Goal: Task Accomplishment & Management: Complete application form

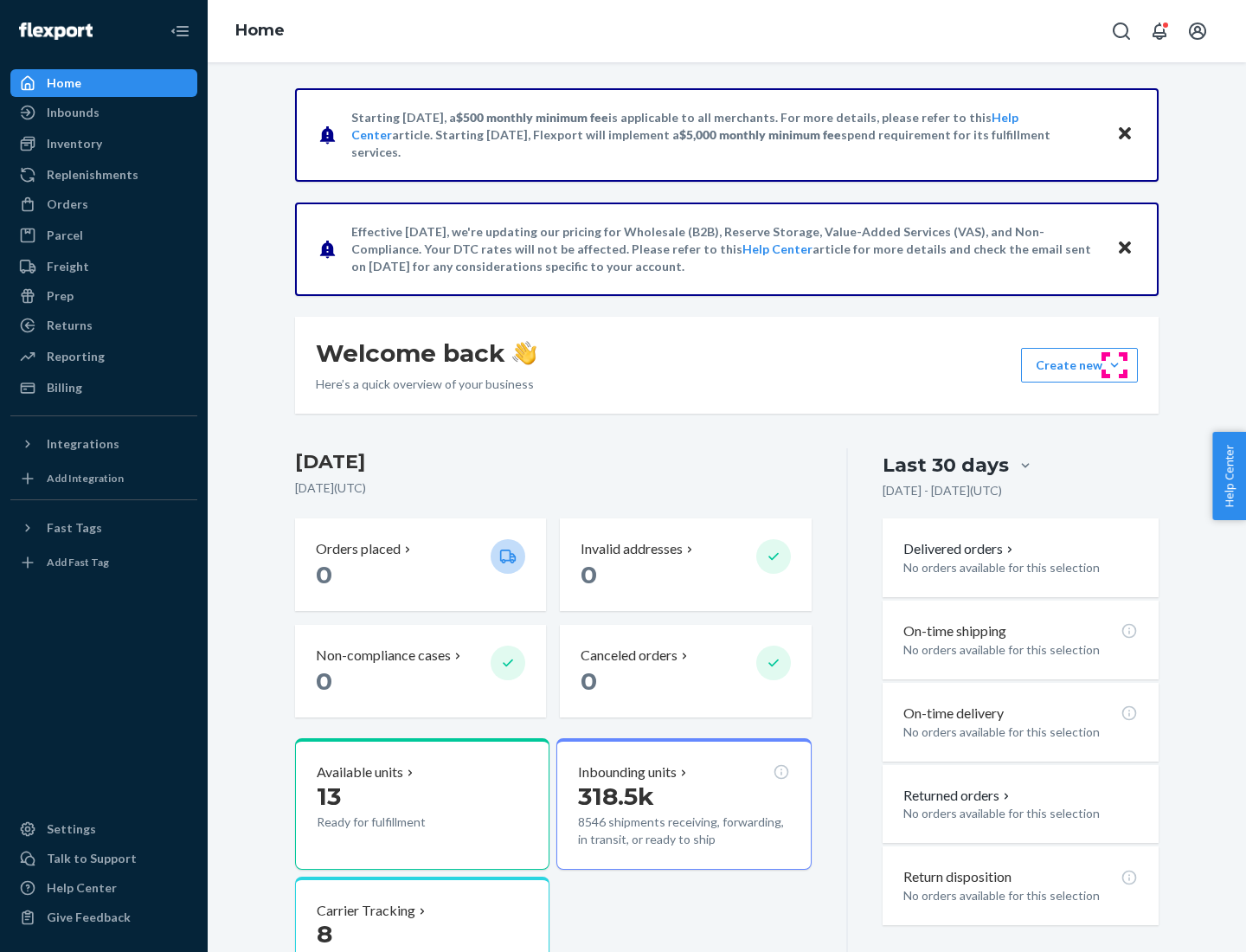
click at [1114, 365] on button "Create new Create new inbound Create new order Create new product" at bounding box center [1080, 365] width 117 height 35
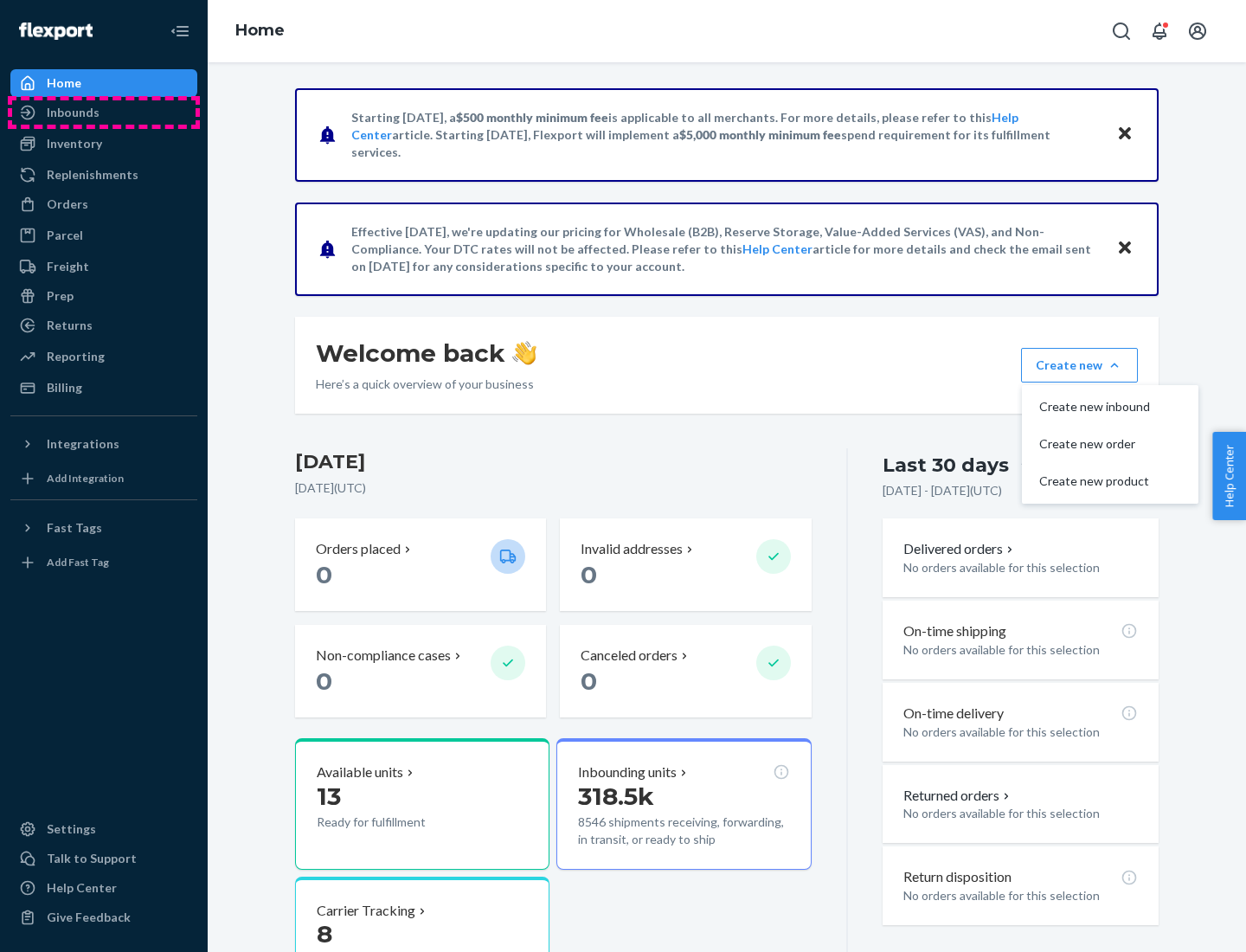
click at [104, 112] on div "Inbounds" at bounding box center [103, 112] width 184 height 25
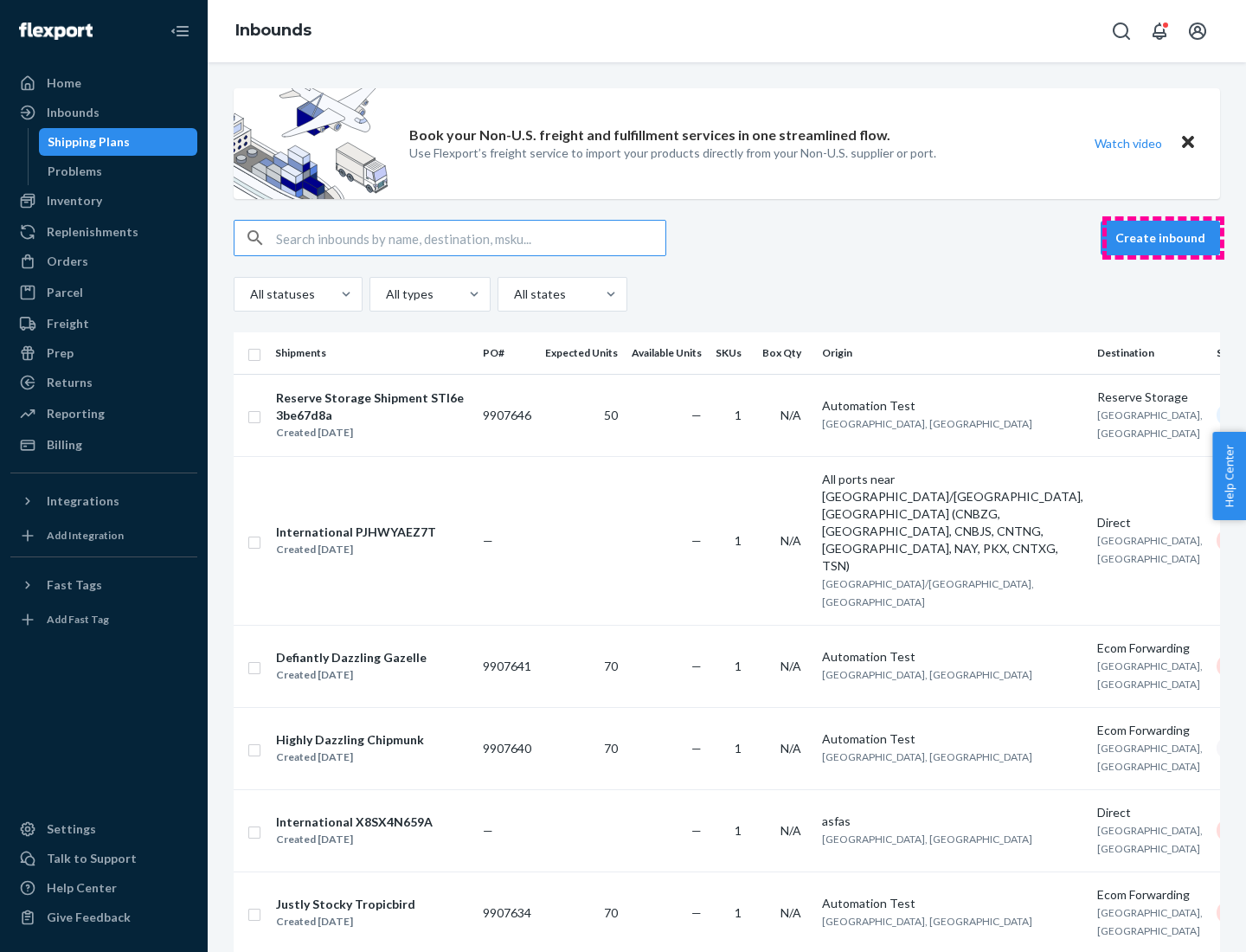
click at [1163, 238] on button "Create inbound" at bounding box center [1160, 238] width 120 height 35
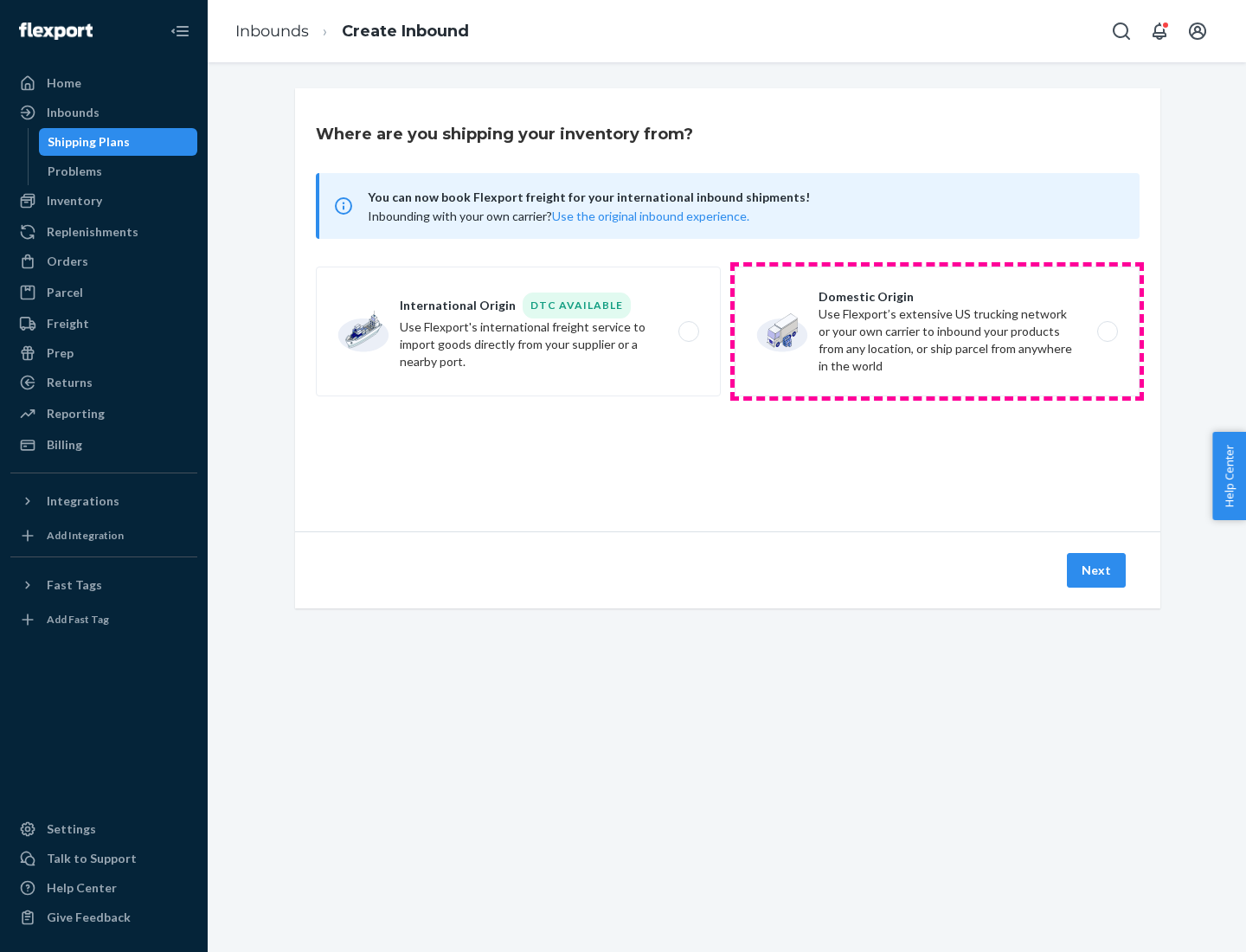
click at [937, 332] on label "Domestic Origin Use Flexport’s extensive US trucking network or your own carrie…" at bounding box center [936, 332] width 405 height 130
click at [1106, 332] on input "Domestic Origin Use Flexport’s extensive US trucking network or your own carrie…" at bounding box center [1112, 332] width 11 height 11
radio input "true"
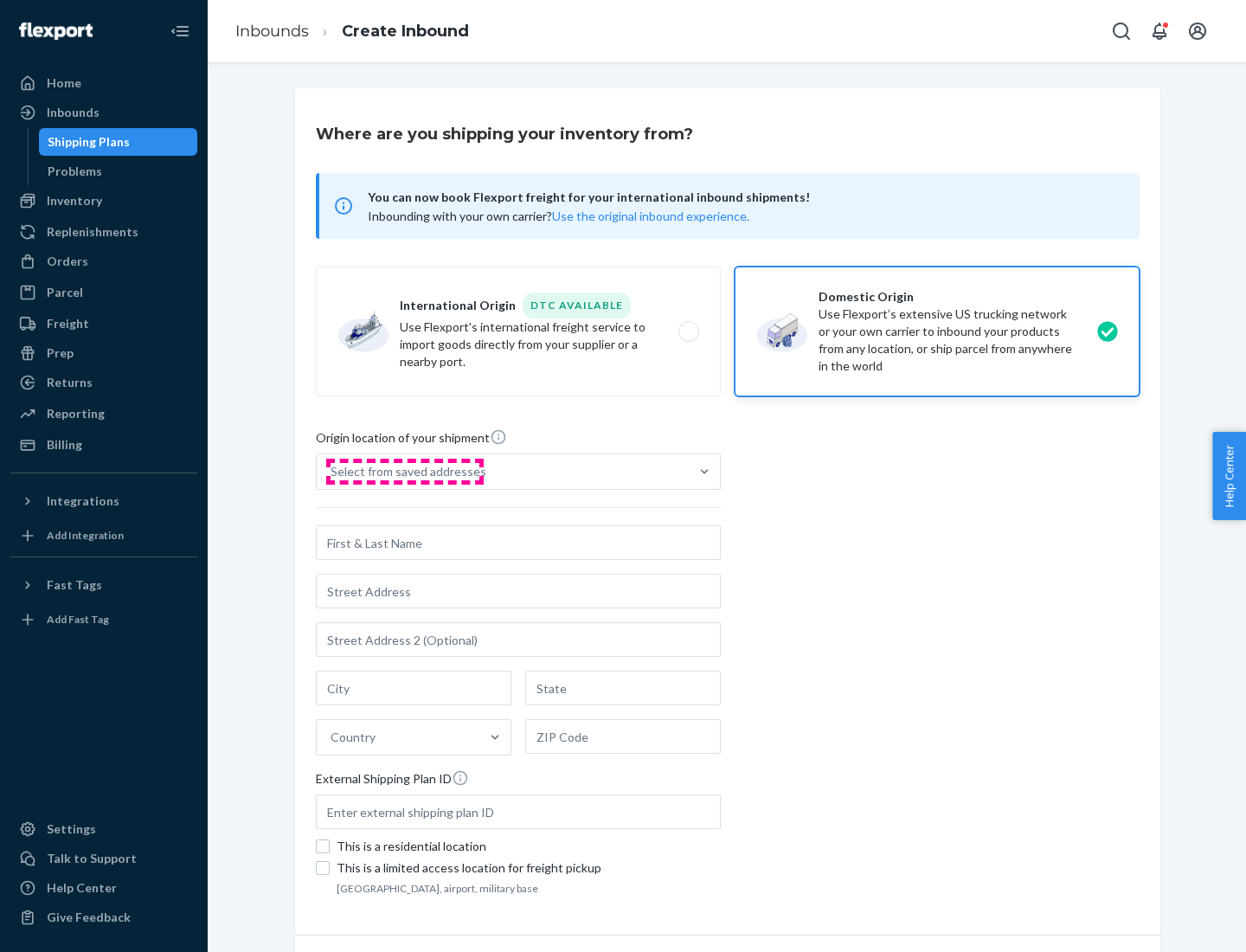
click at [404, 471] on div "Select from saved addresses" at bounding box center [408, 471] width 155 height 17
click at [333, 471] on input "Select from saved addresses" at bounding box center [332, 471] width 2 height 17
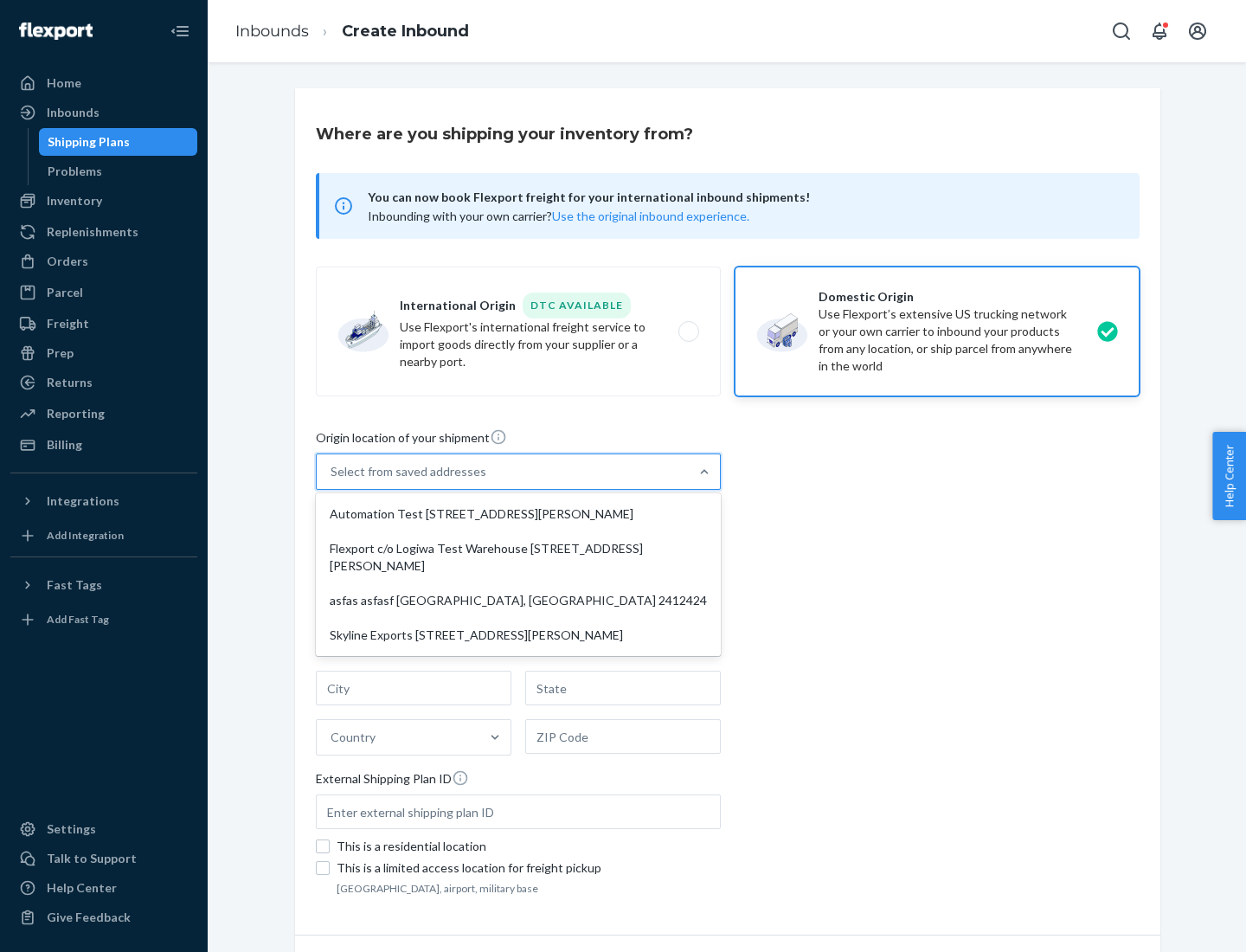
scroll to position [7, 0]
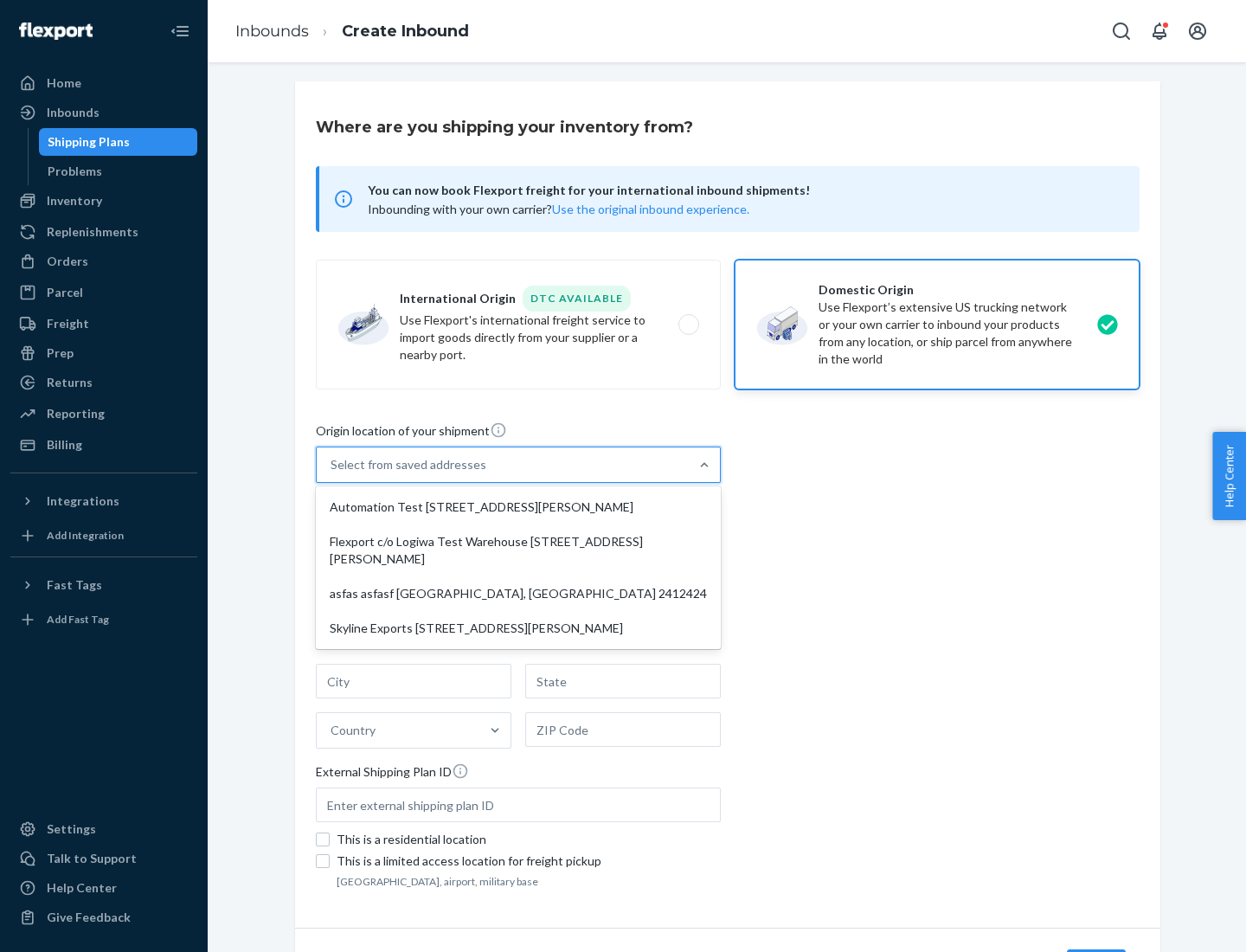
click at [518, 507] on div "Automation Test [STREET_ADDRESS][PERSON_NAME]" at bounding box center [518, 507] width 398 height 35
click at [333, 473] on input "option Automation Test [STREET_ADDRESS][PERSON_NAME] focused, 1 of 4. 4 results…" at bounding box center [332, 464] width 2 height 17
type input "Automation Test"
type input "9th Floor"
type input "[GEOGRAPHIC_DATA]"
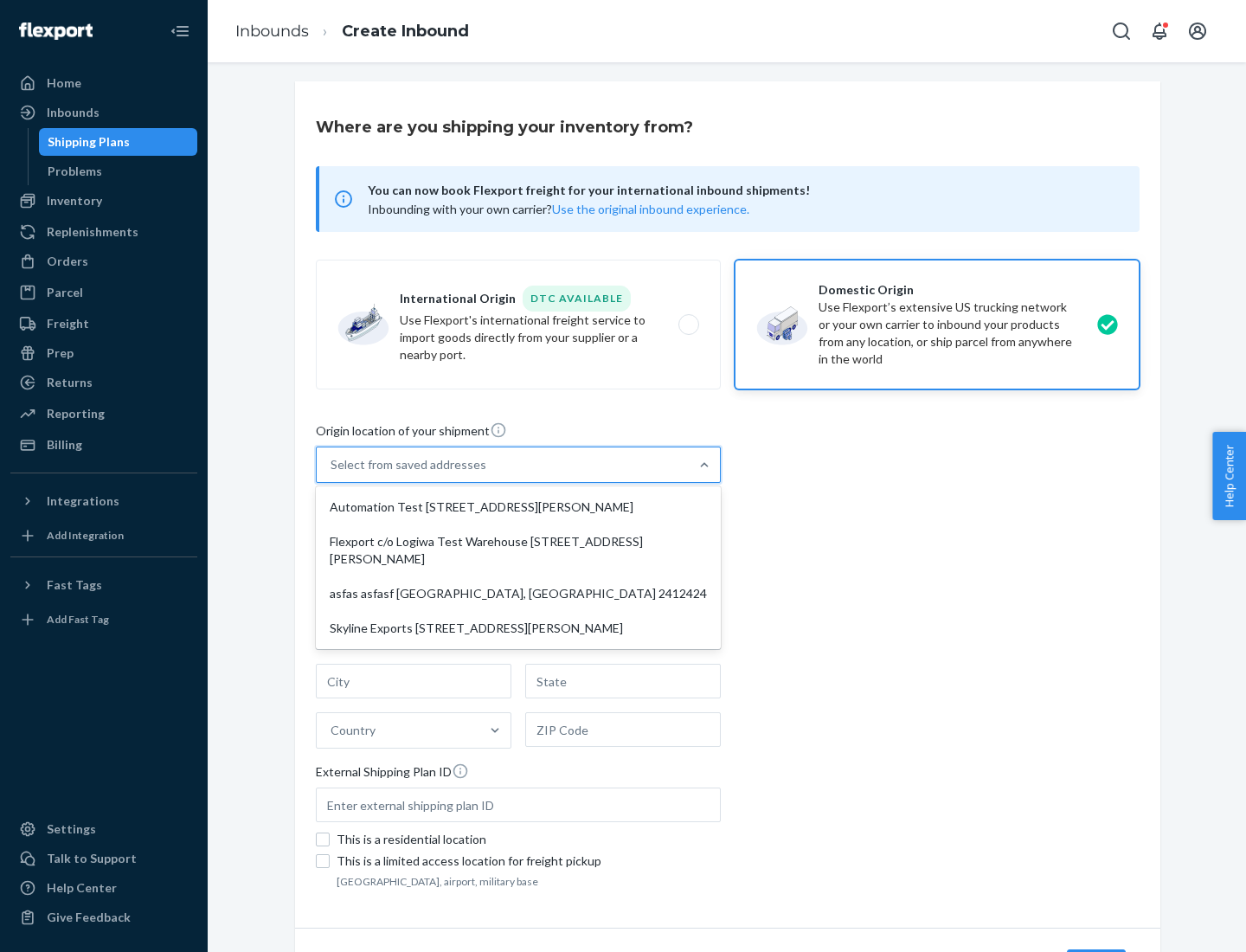
type input "CA"
type input "94104"
type input "[STREET_ADDRESS][PERSON_NAME]"
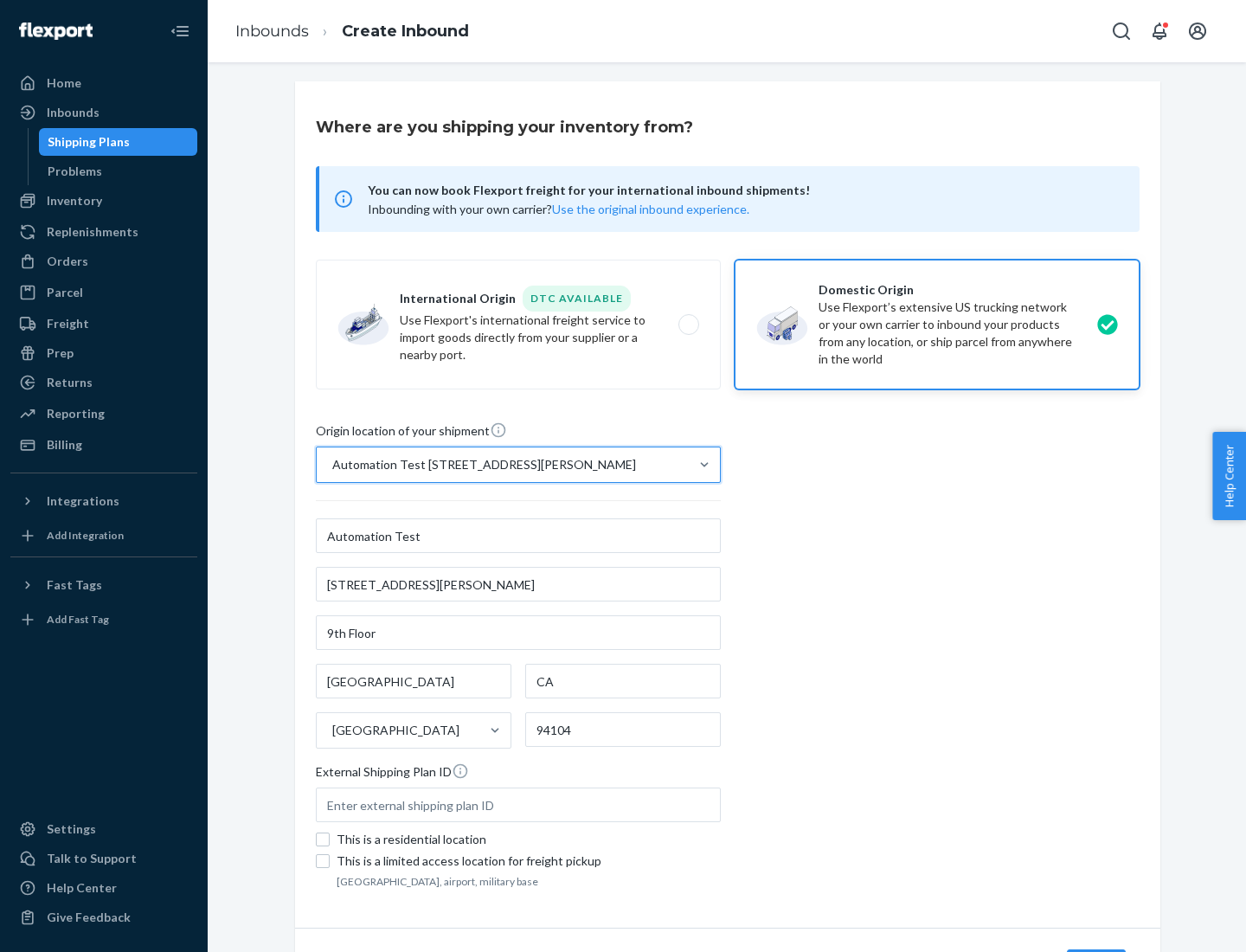
scroll to position [101, 0]
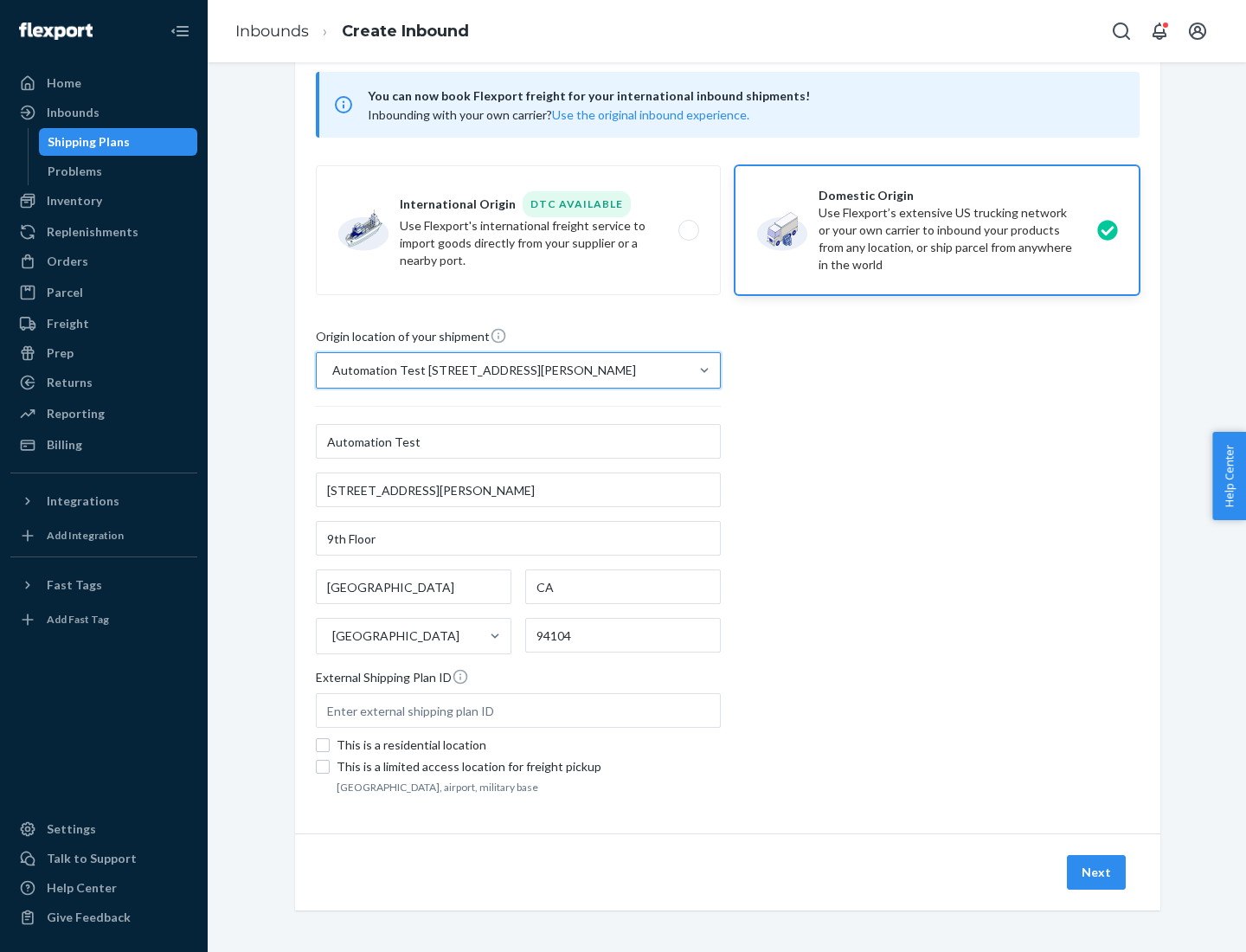
click at [1097, 873] on button "Next" at bounding box center [1096, 873] width 58 height 35
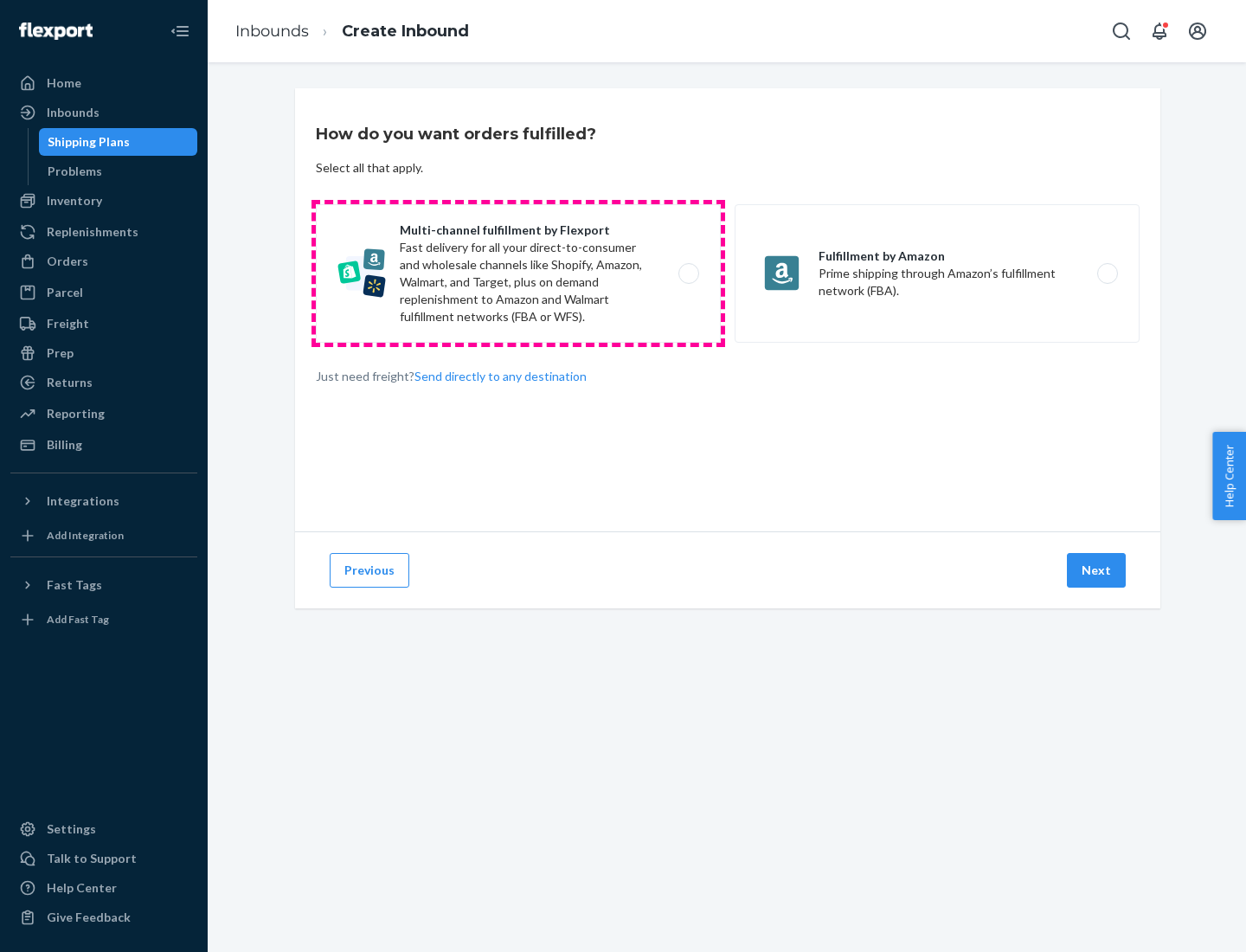
click at [518, 273] on label "Multi-channel fulfillment by Flexport Fast delivery for all your direct-to-cons…" at bounding box center [518, 274] width 405 height 139
click at [688, 273] on input "Multi-channel fulfillment by Flexport Fast delivery for all your direct-to-cons…" at bounding box center [693, 274] width 11 height 11
radio input "true"
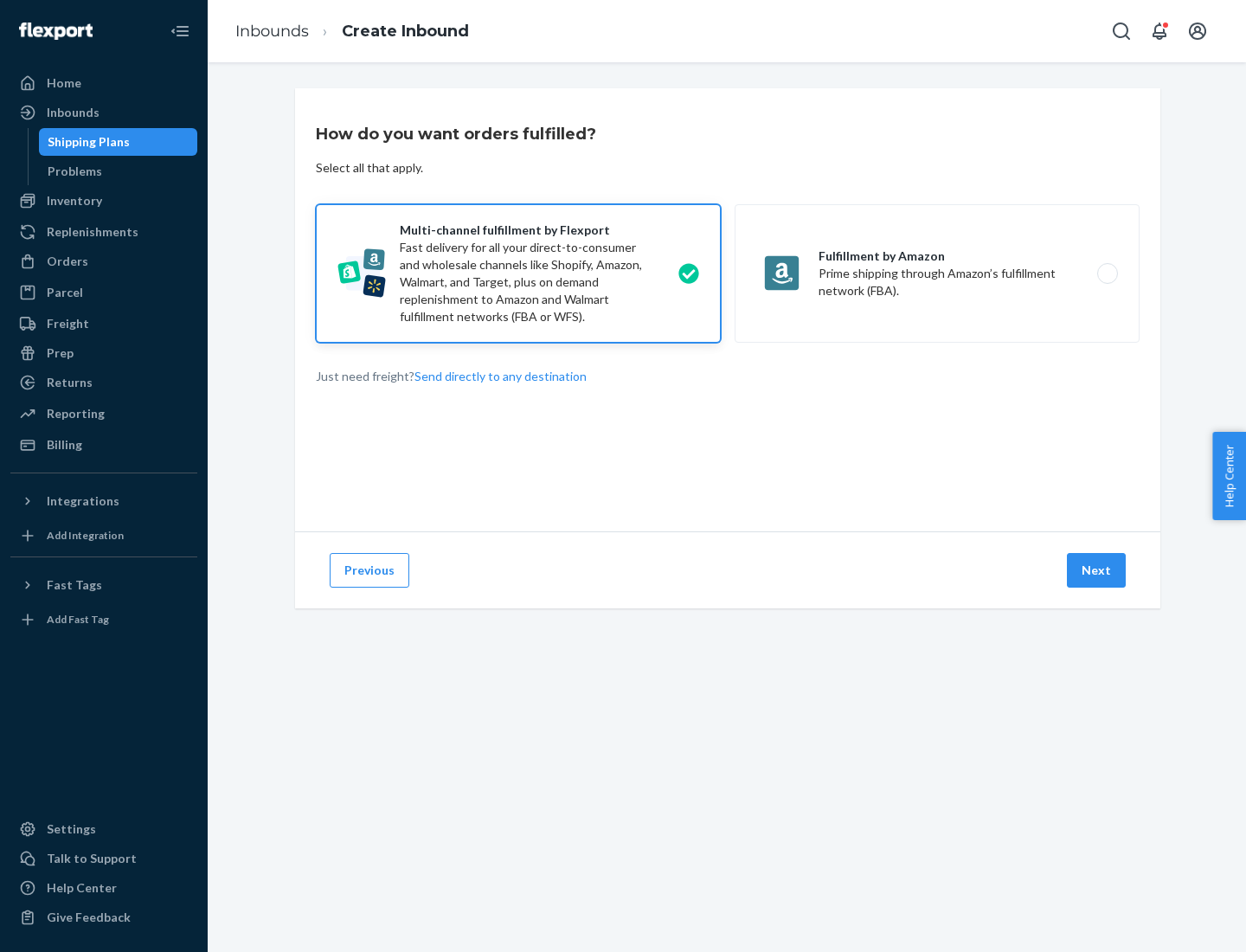
click at [1097, 570] on button "Next" at bounding box center [1096, 570] width 58 height 35
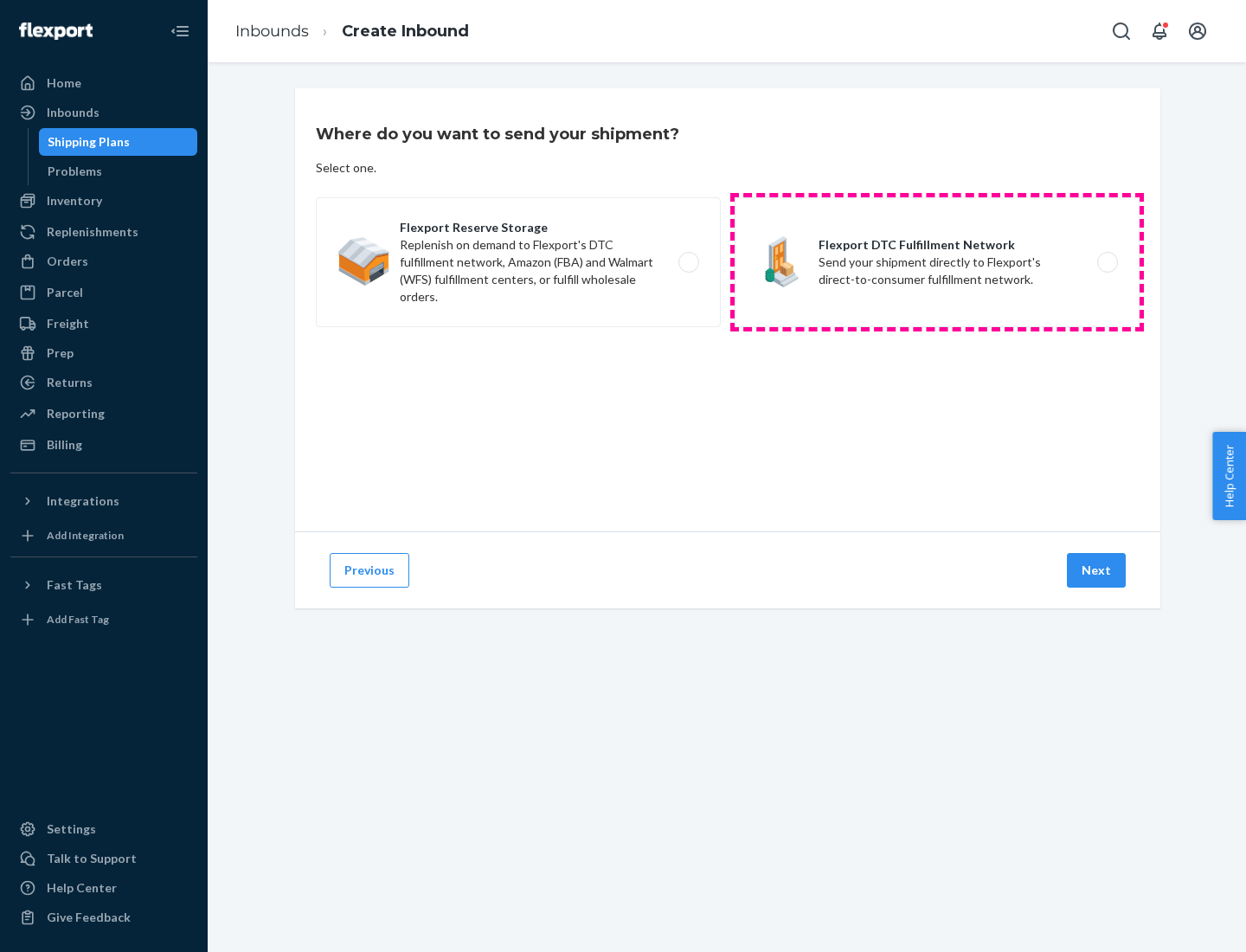
click at [937, 262] on label "Flexport DTC Fulfillment Network Send your shipment directly to Flexport's dire…" at bounding box center [936, 262] width 405 height 130
click at [1106, 262] on input "Flexport DTC Fulfillment Network Send your shipment directly to Flexport's dire…" at bounding box center [1112, 262] width 11 height 11
radio input "true"
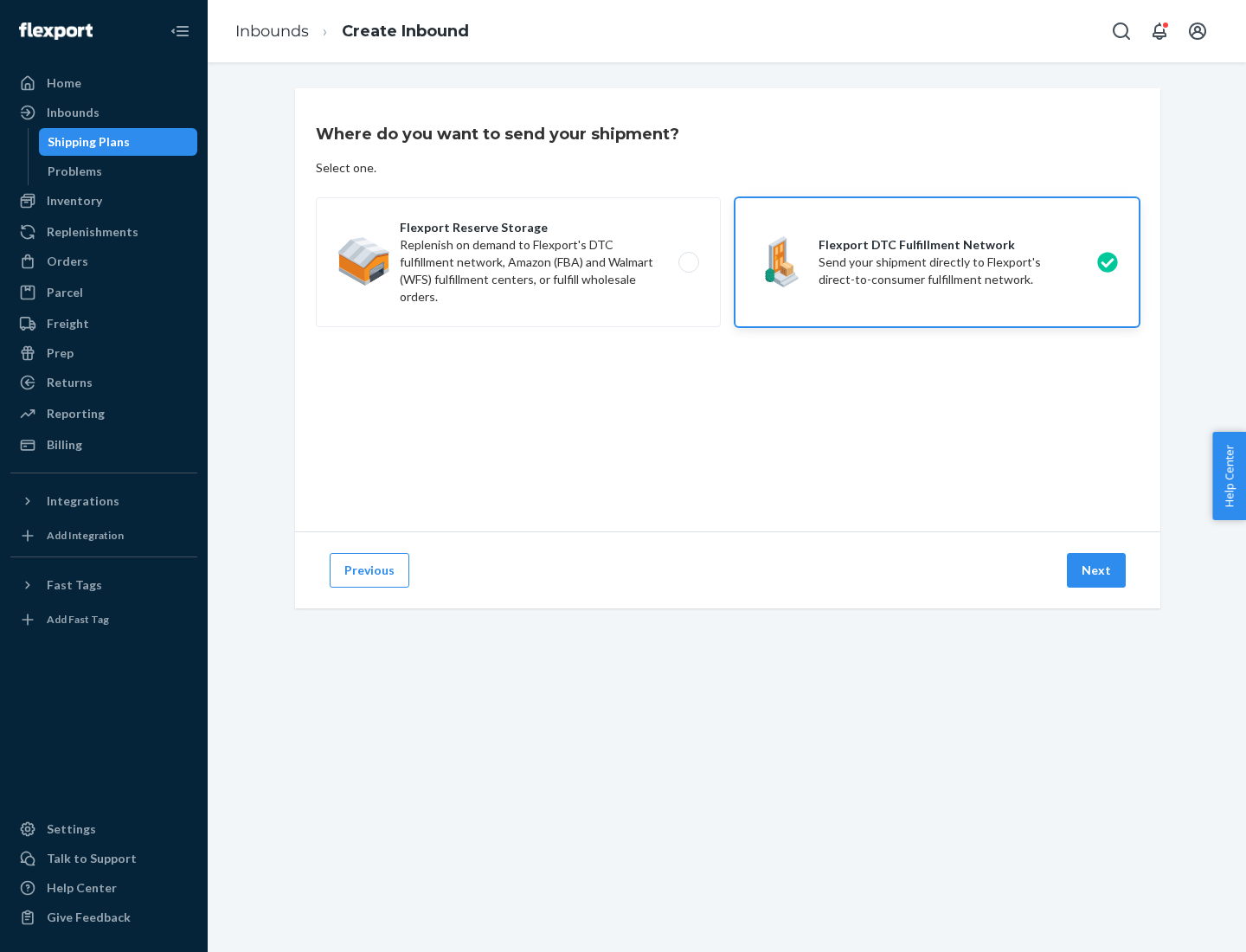
click at [1097, 570] on button "Next" at bounding box center [1096, 570] width 58 height 35
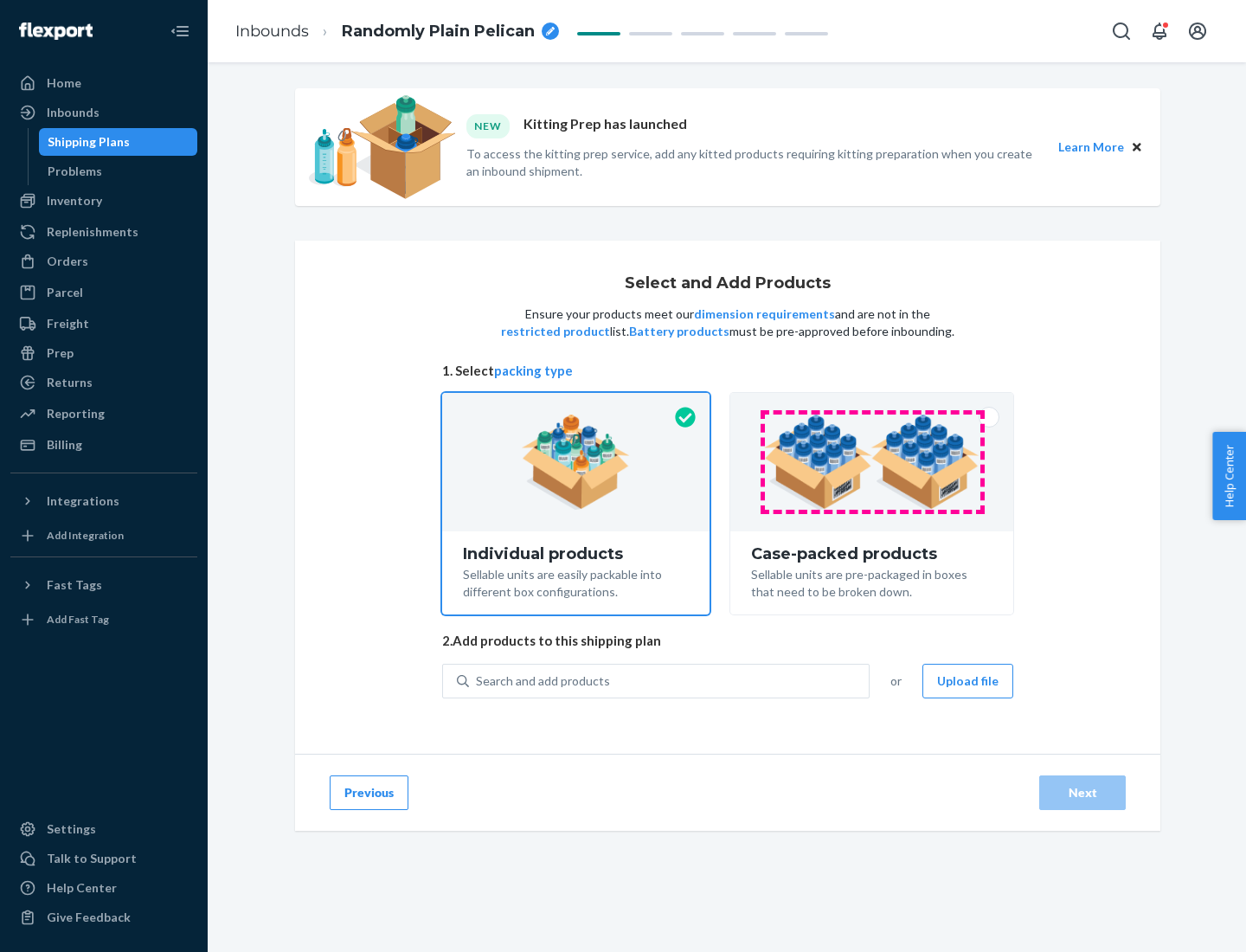
click at [872, 462] on img at bounding box center [871, 462] width 216 height 95
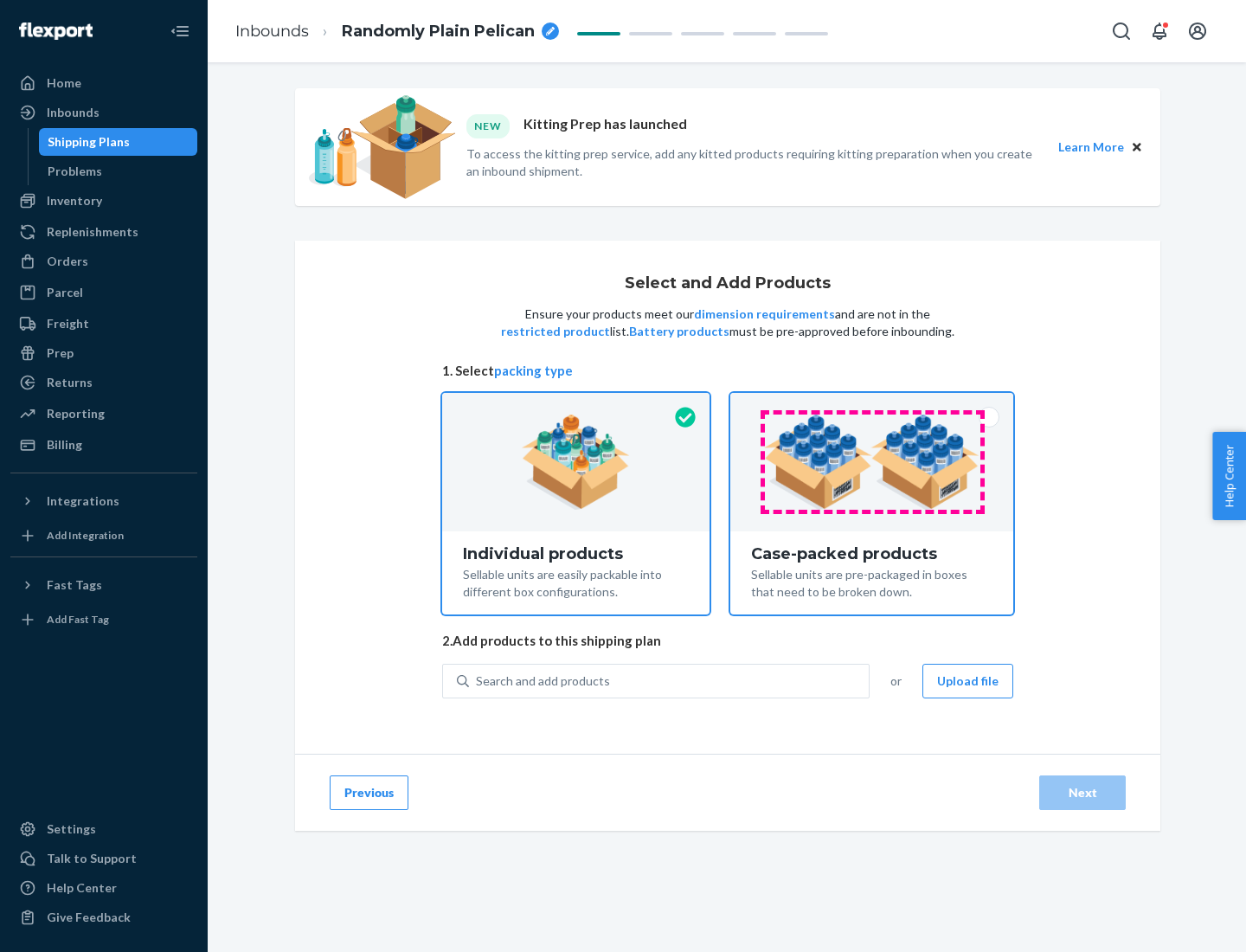
click at [872, 404] on input "Case-packed products Sellable units are pre-packaged in boxes that need to be b…" at bounding box center [871, 398] width 11 height 11
radio input "true"
radio input "false"
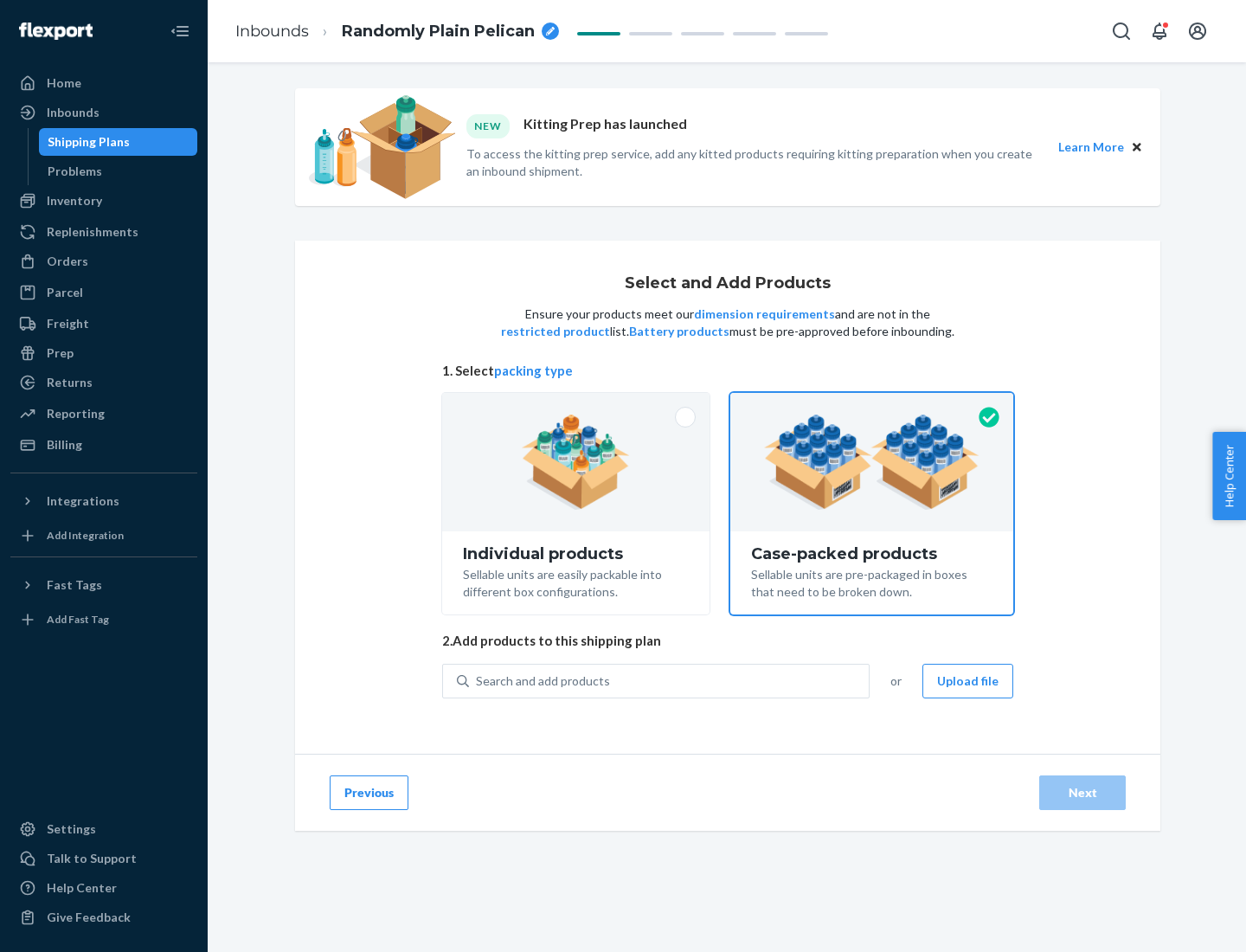
click at [670, 680] on div "Search and add products" at bounding box center [669, 681] width 400 height 31
click at [478, 680] on input "Search and add products" at bounding box center [477, 681] width 2 height 17
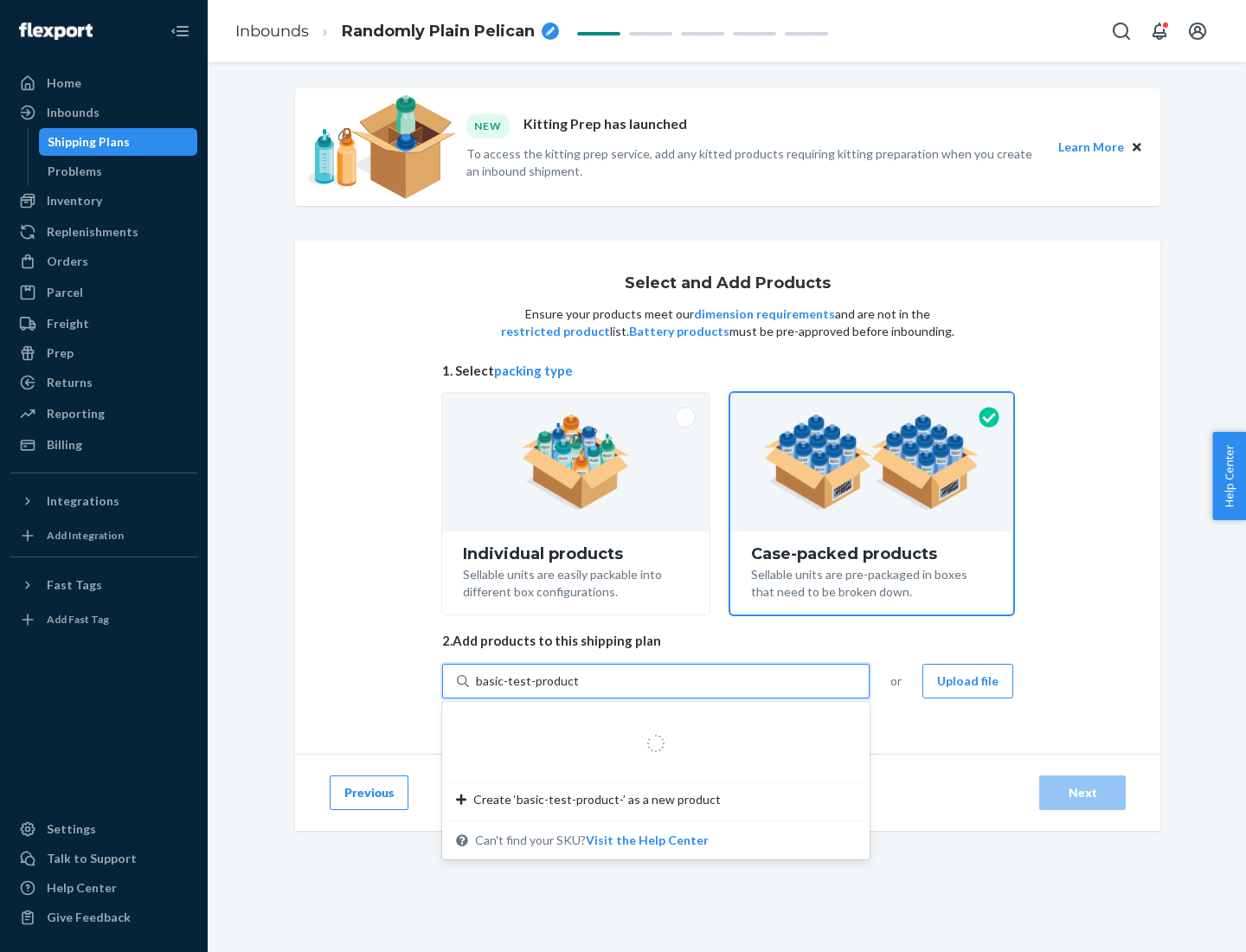
type input "basic-test-product-1"
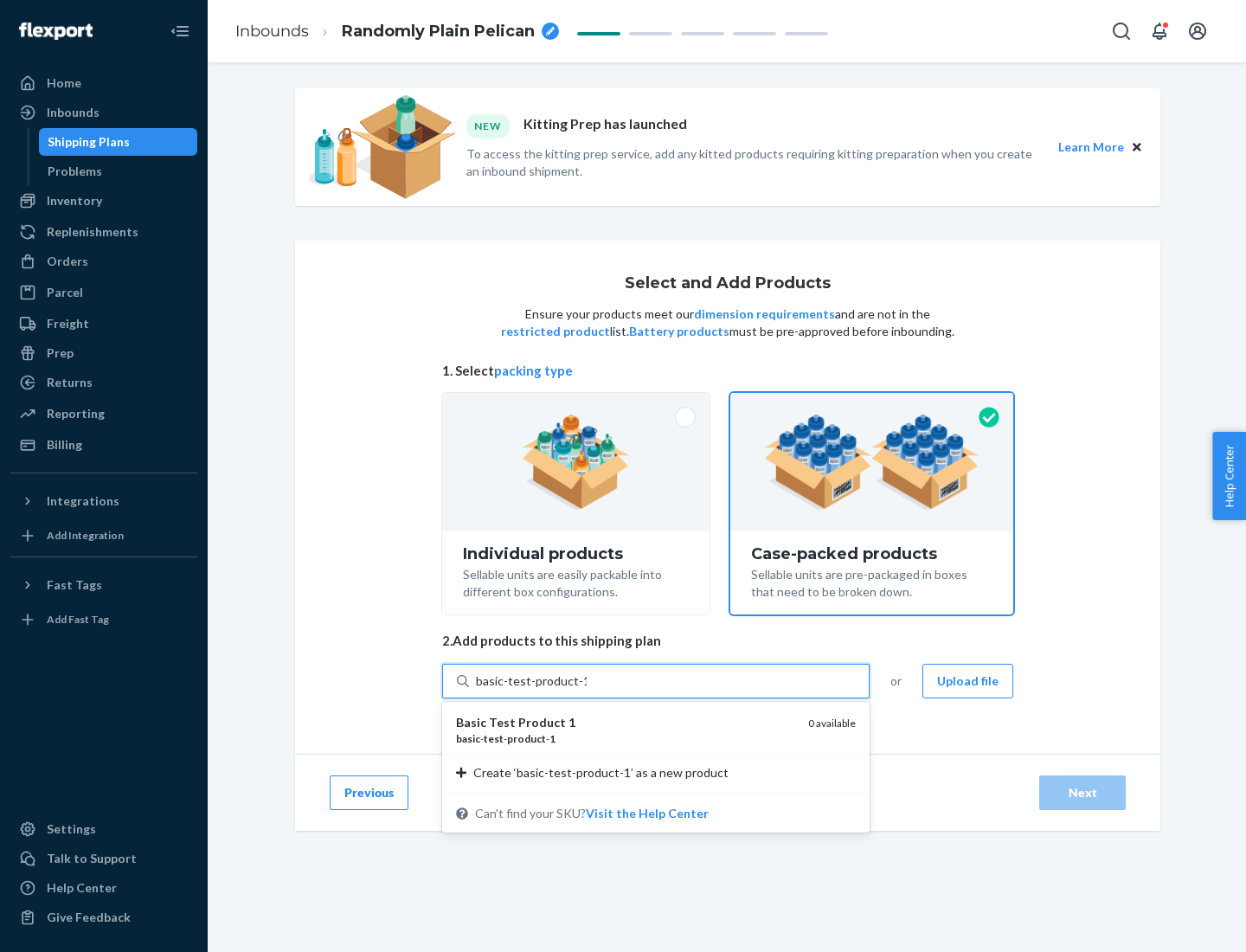
click at [626, 738] on div "basic - test - product - 1" at bounding box center [625, 738] width 338 height 15
click at [586, 690] on input "basic-test-product-1" at bounding box center [531, 681] width 111 height 17
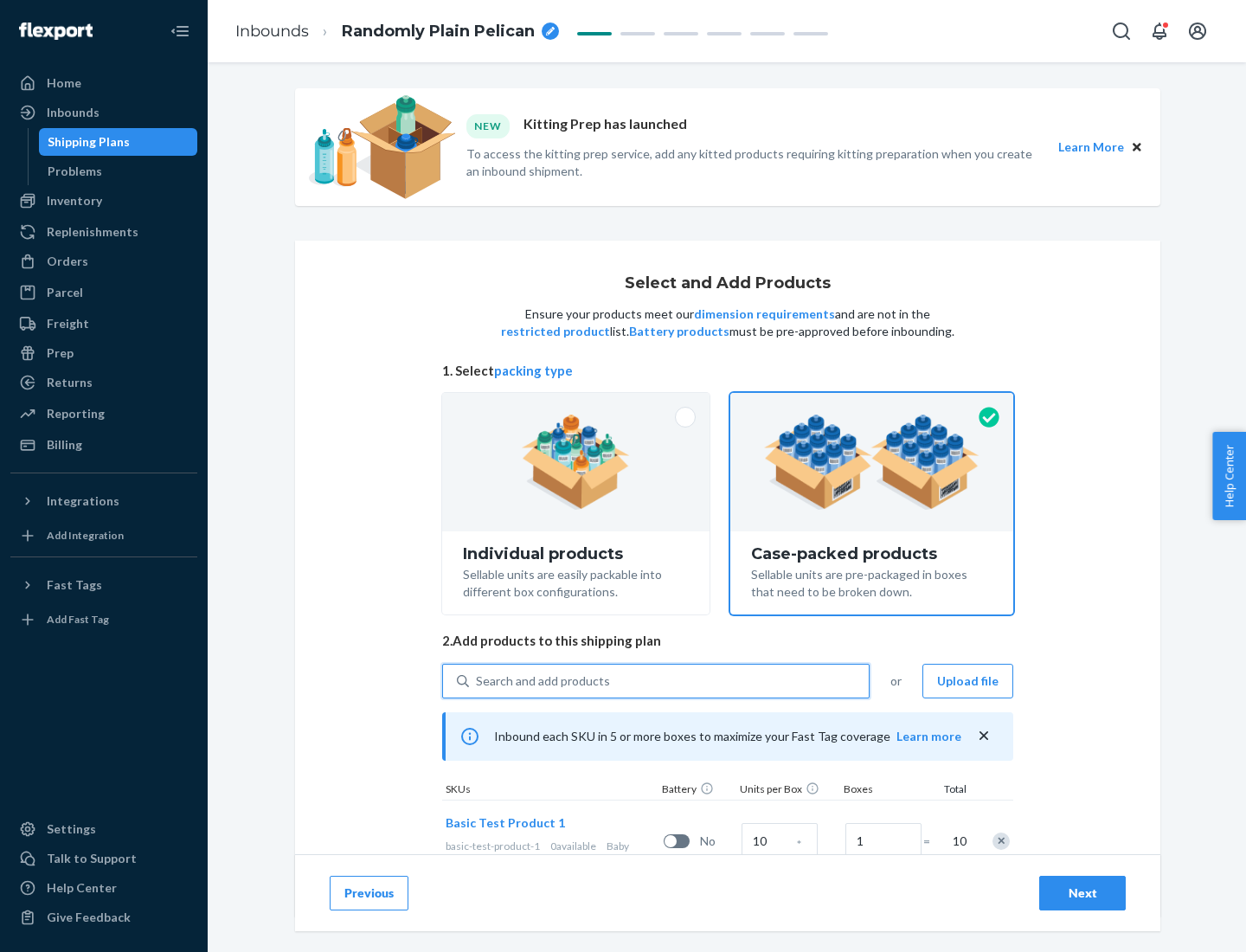
scroll to position [62, 0]
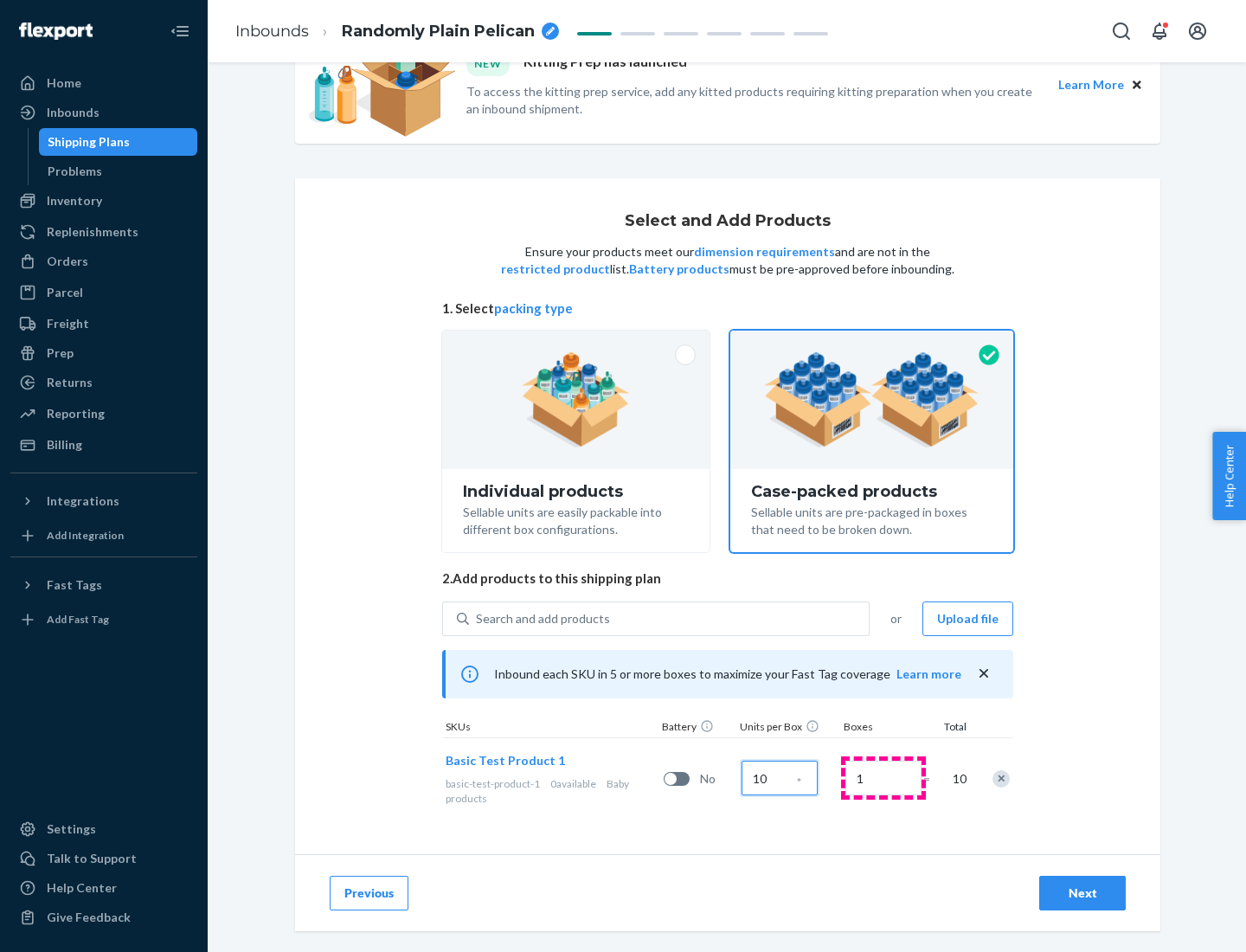
type input "10"
type input "7"
click at [1082, 893] on div "Next" at bounding box center [1082, 893] width 58 height 17
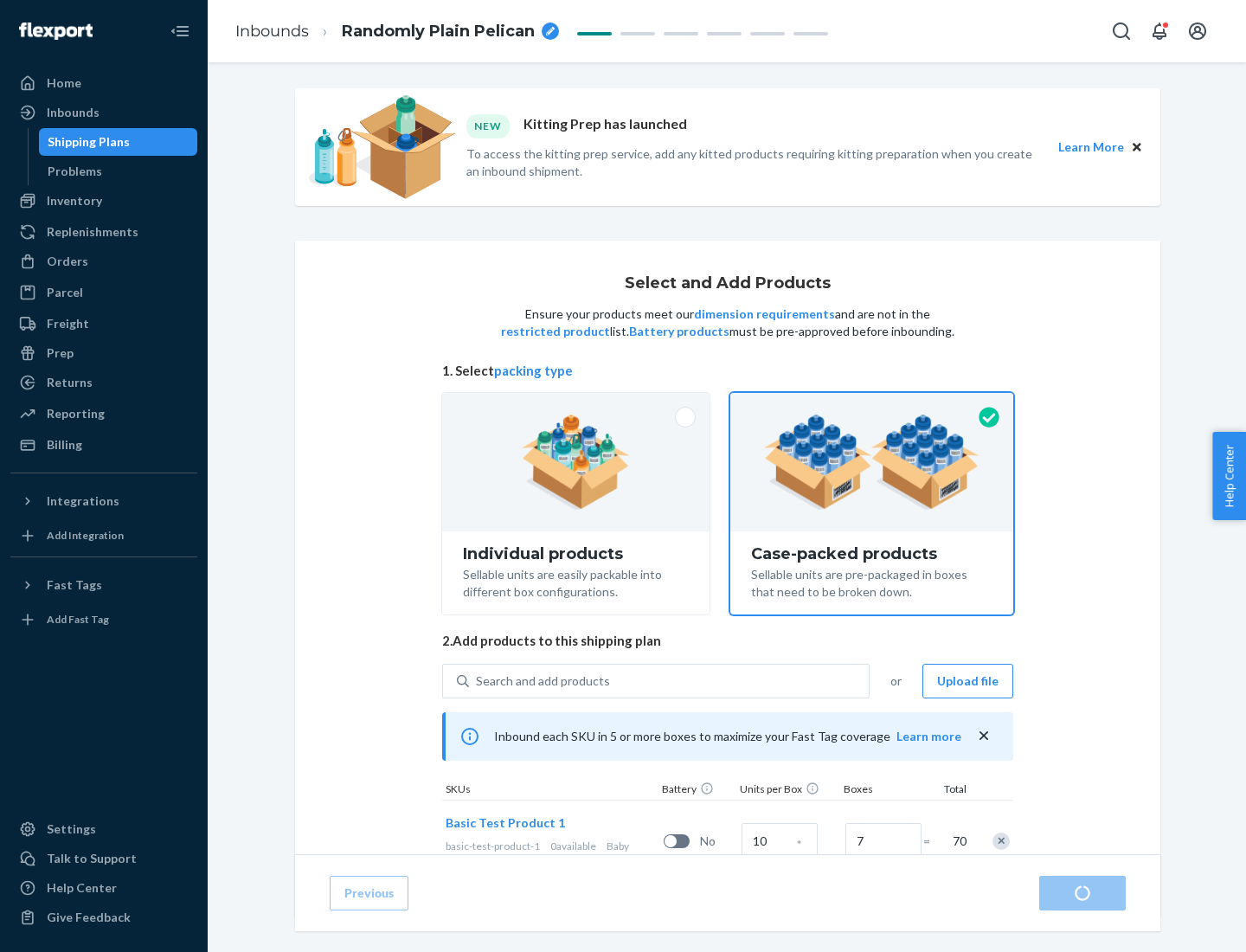
radio input "true"
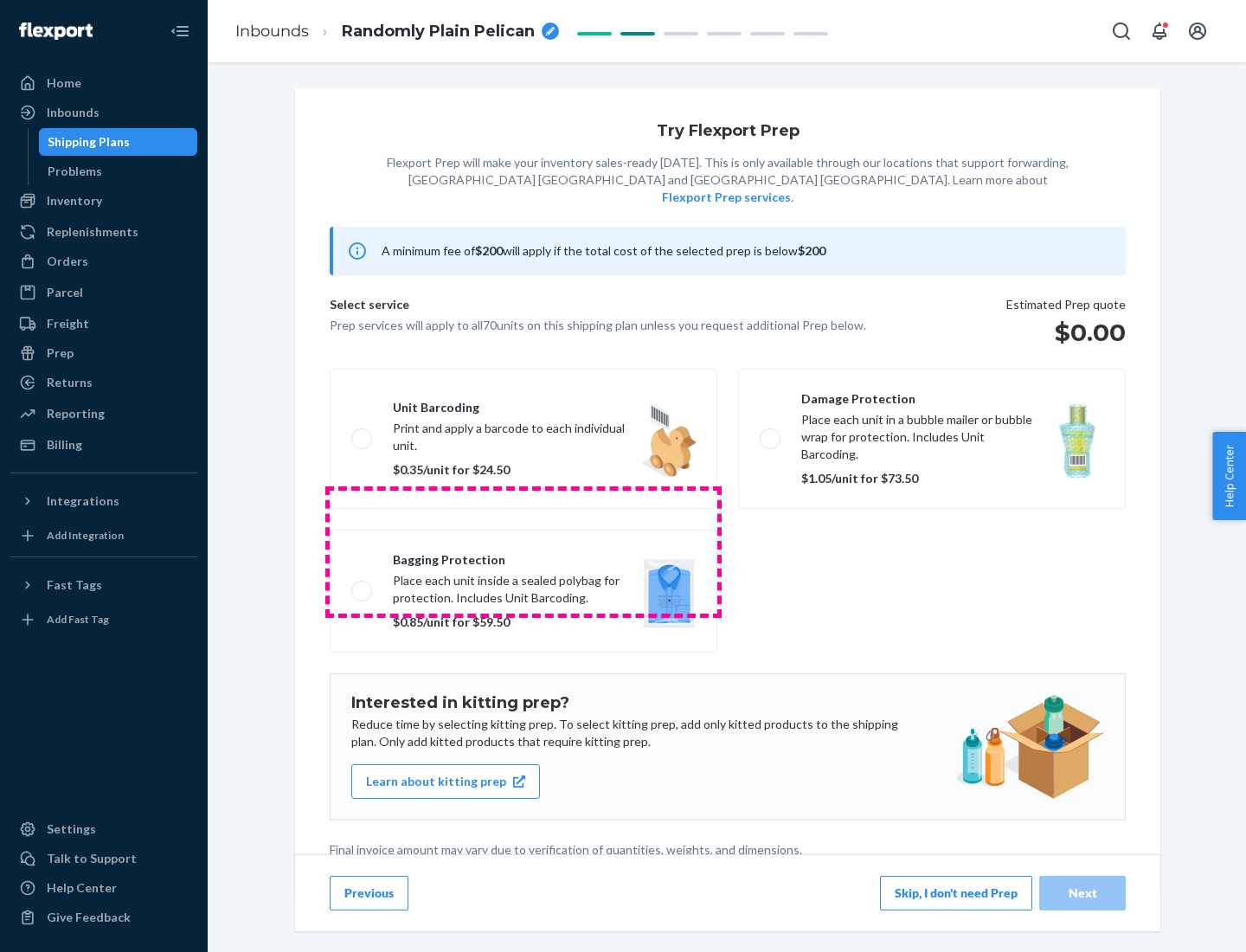
scroll to position [5, 0]
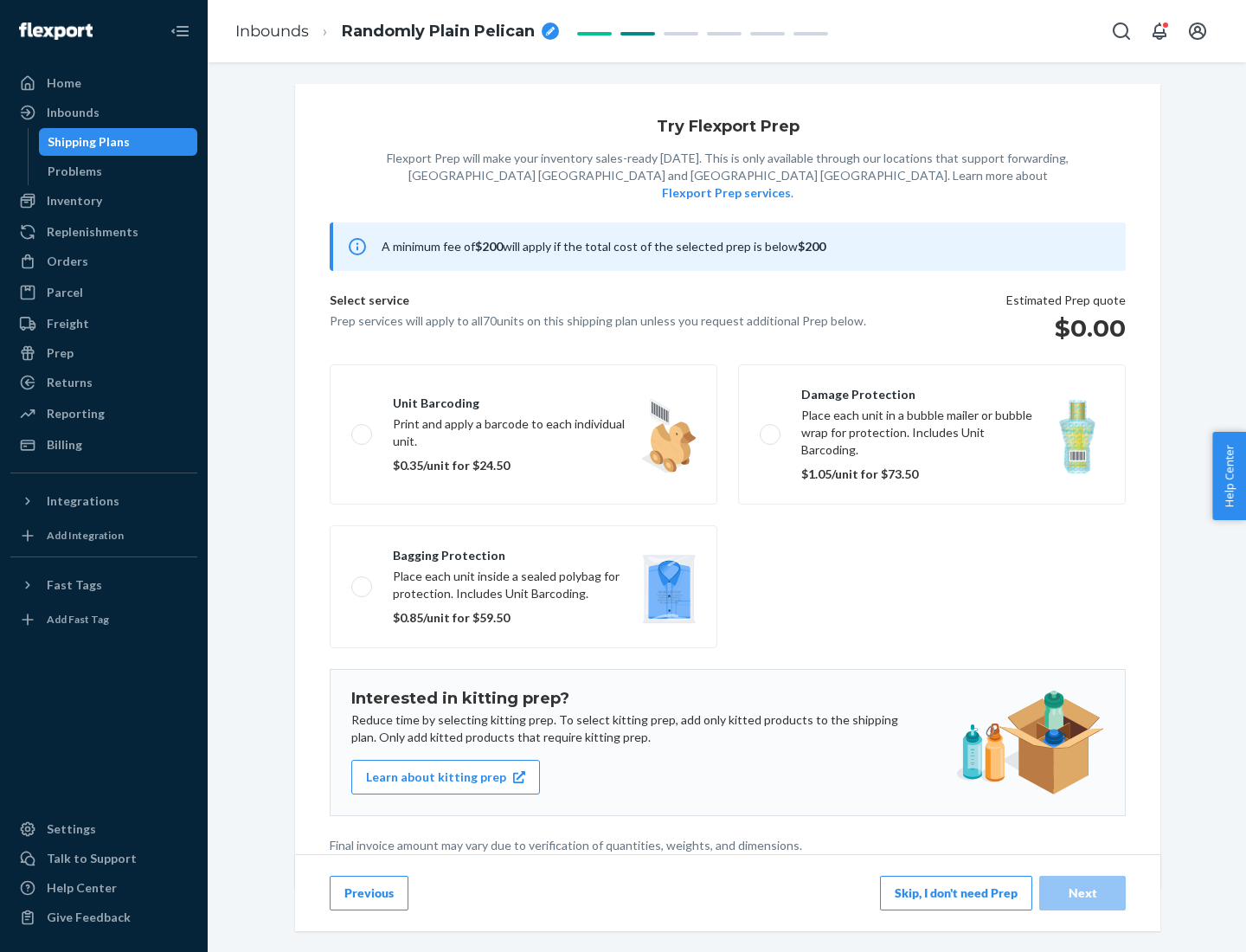
click at [523, 551] on label "Bagging protection Place each unit inside a sealed polybag for protection. Incl…" at bounding box center [523, 587] width 387 height 122
click at [363, 580] on input "Bagging protection Place each unit inside a sealed polybag for protection. Incl…" at bounding box center [357, 586] width 11 height 11
checkbox input "true"
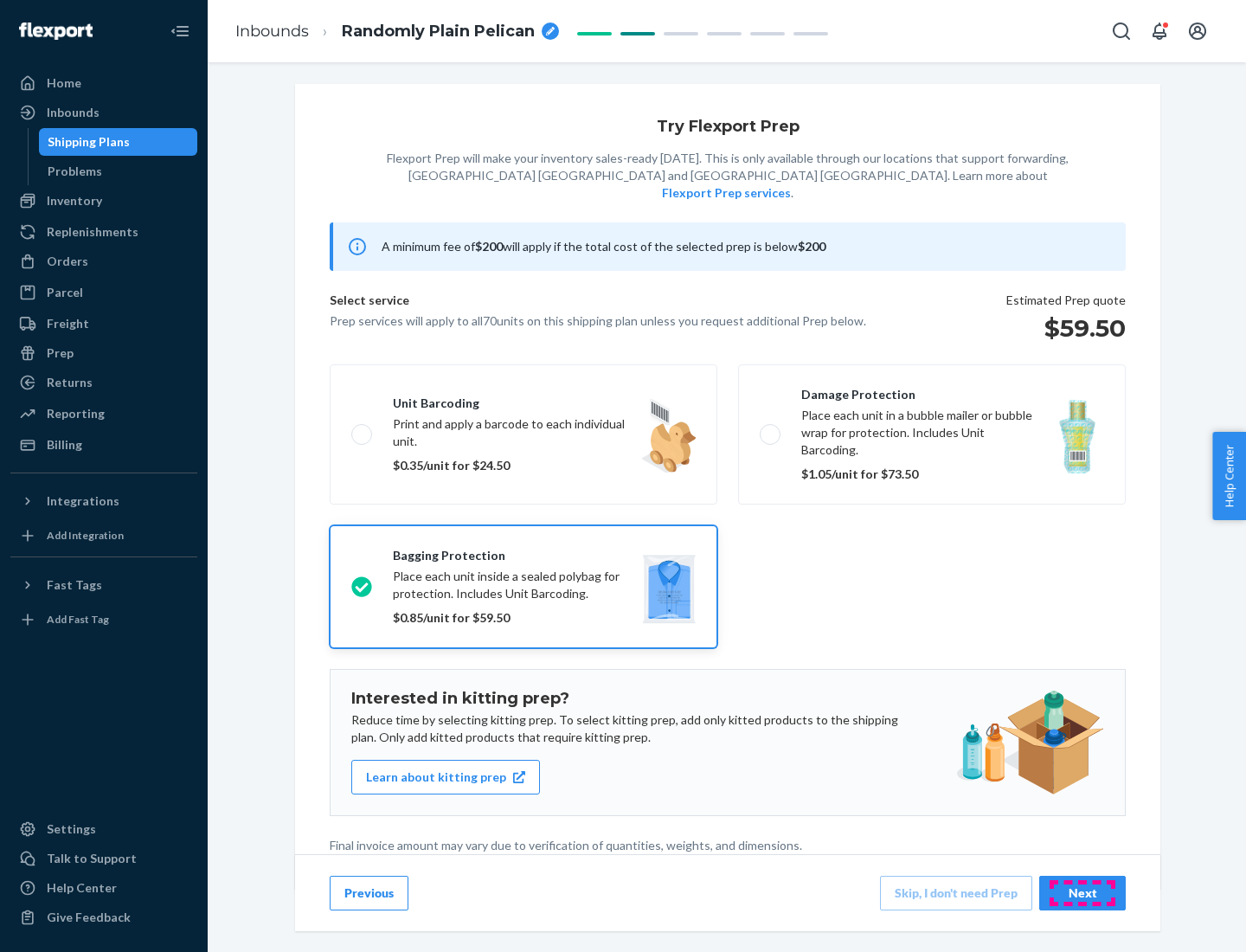
click at [1082, 892] on div "Next" at bounding box center [1082, 893] width 58 height 17
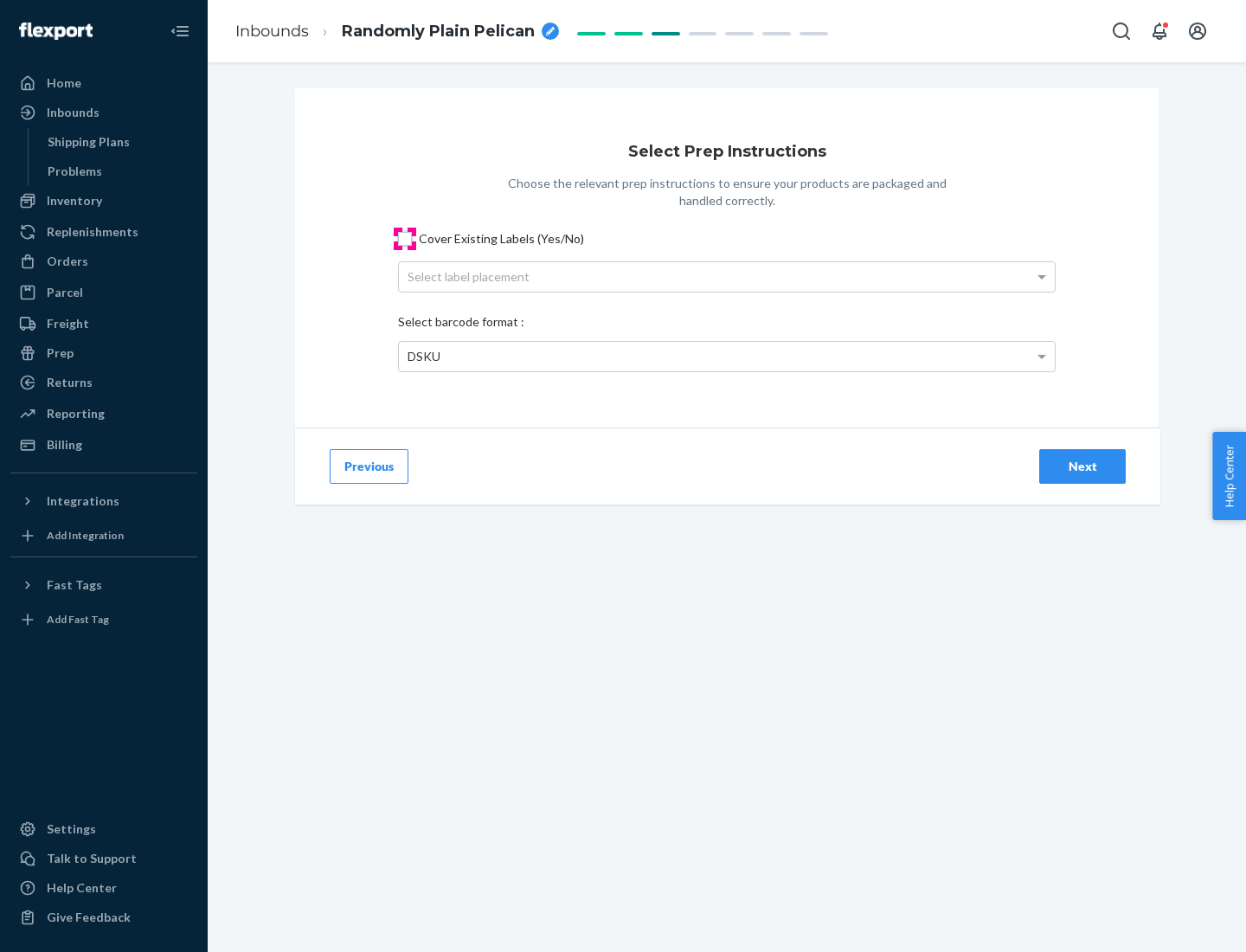
click at [405, 238] on input "Cover Existing Labels (Yes/No)" at bounding box center [405, 238] width 14 height 14
checkbox input "true"
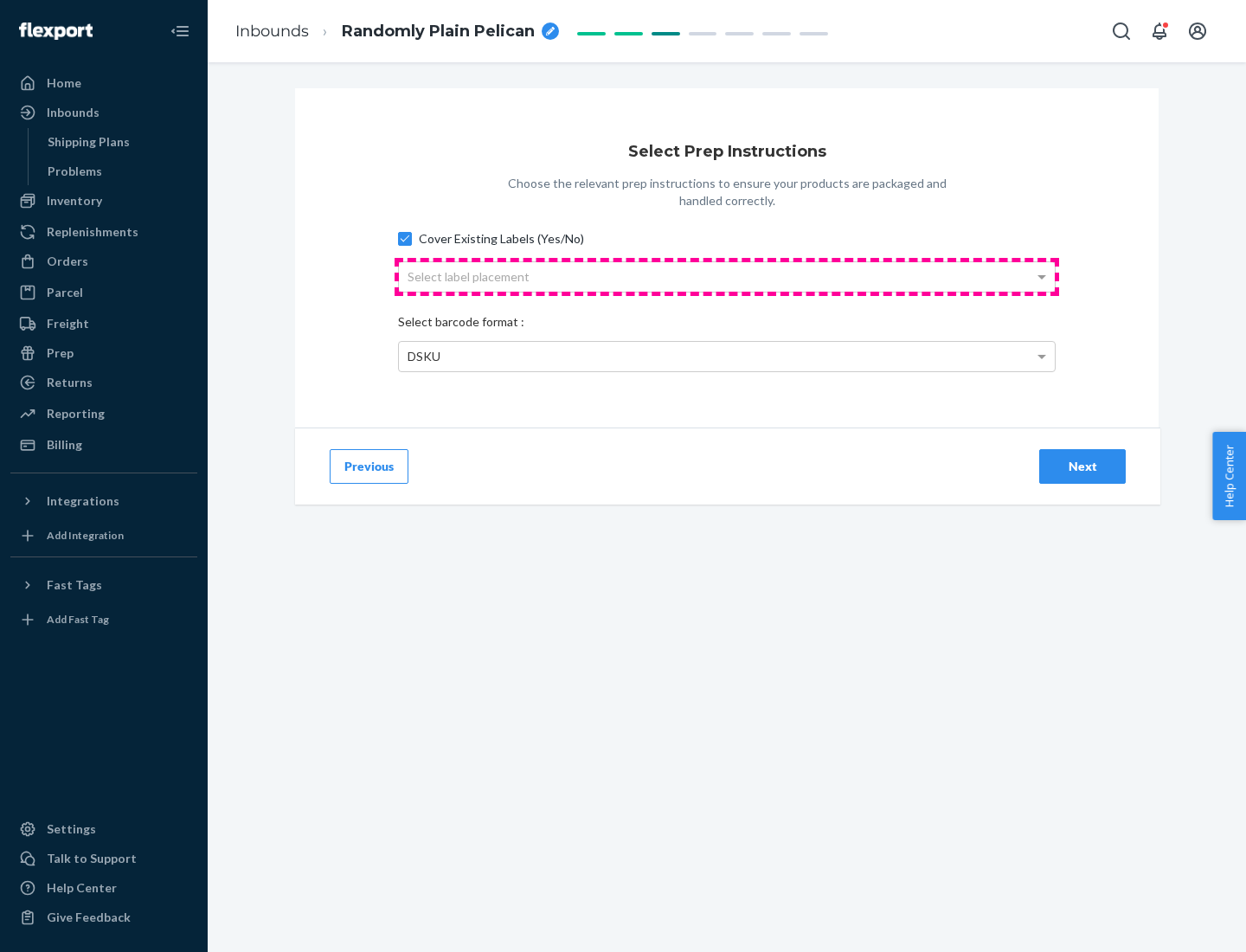
click at [727, 276] on div "Select label placement" at bounding box center [727, 277] width 656 height 29
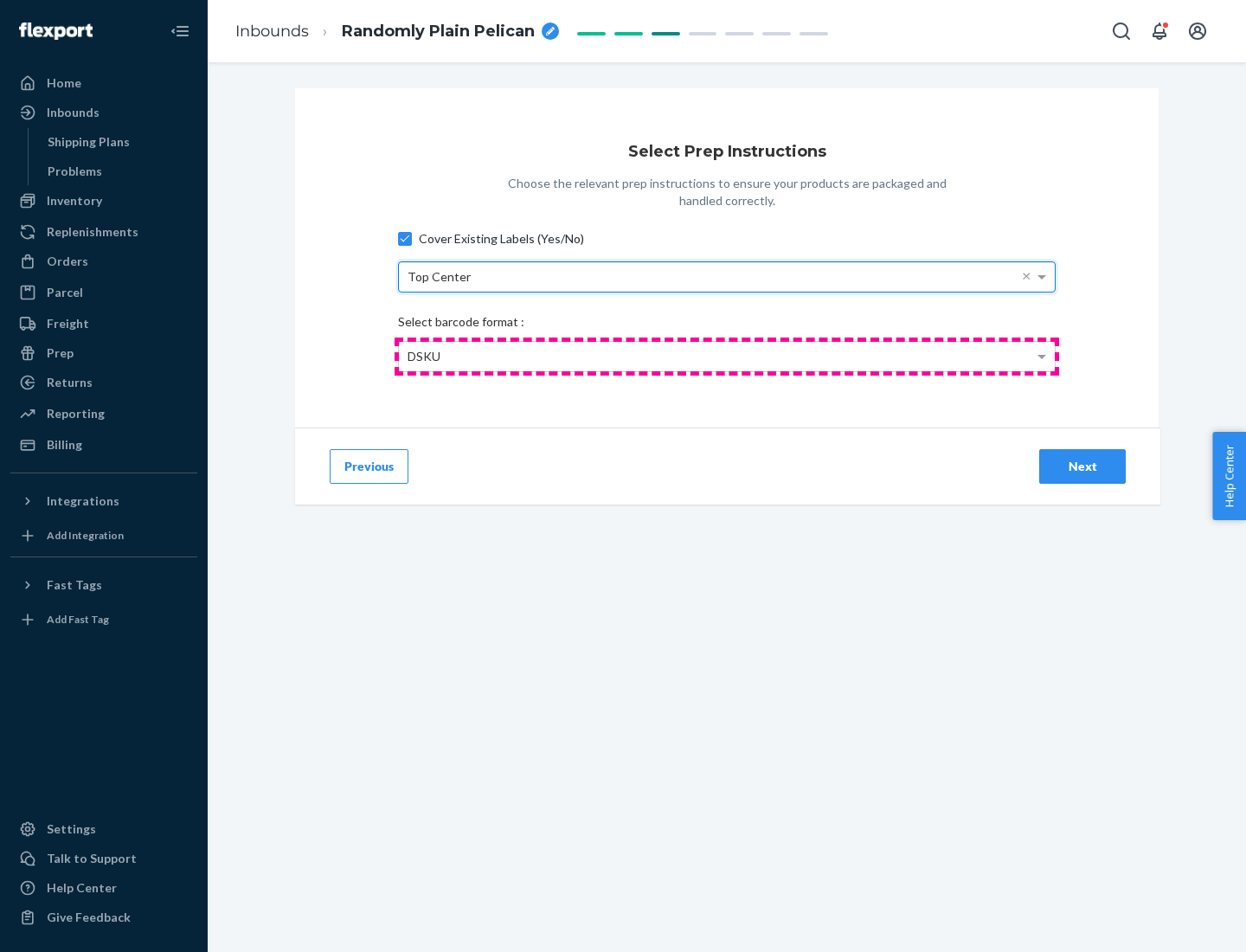
click at [727, 355] on div "DSKU" at bounding box center [727, 356] width 656 height 29
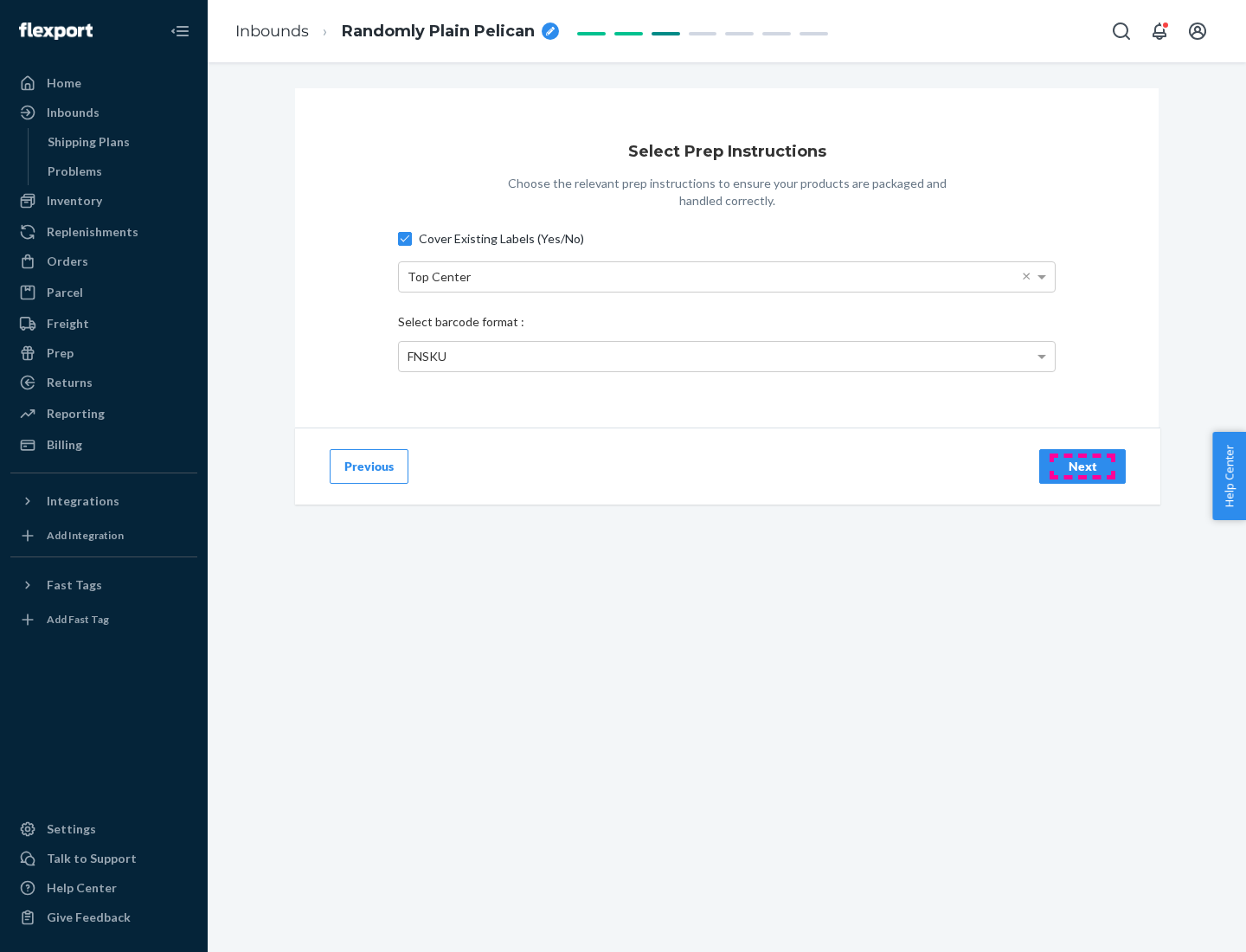
click at [1082, 466] on div "Next" at bounding box center [1082, 466] width 58 height 17
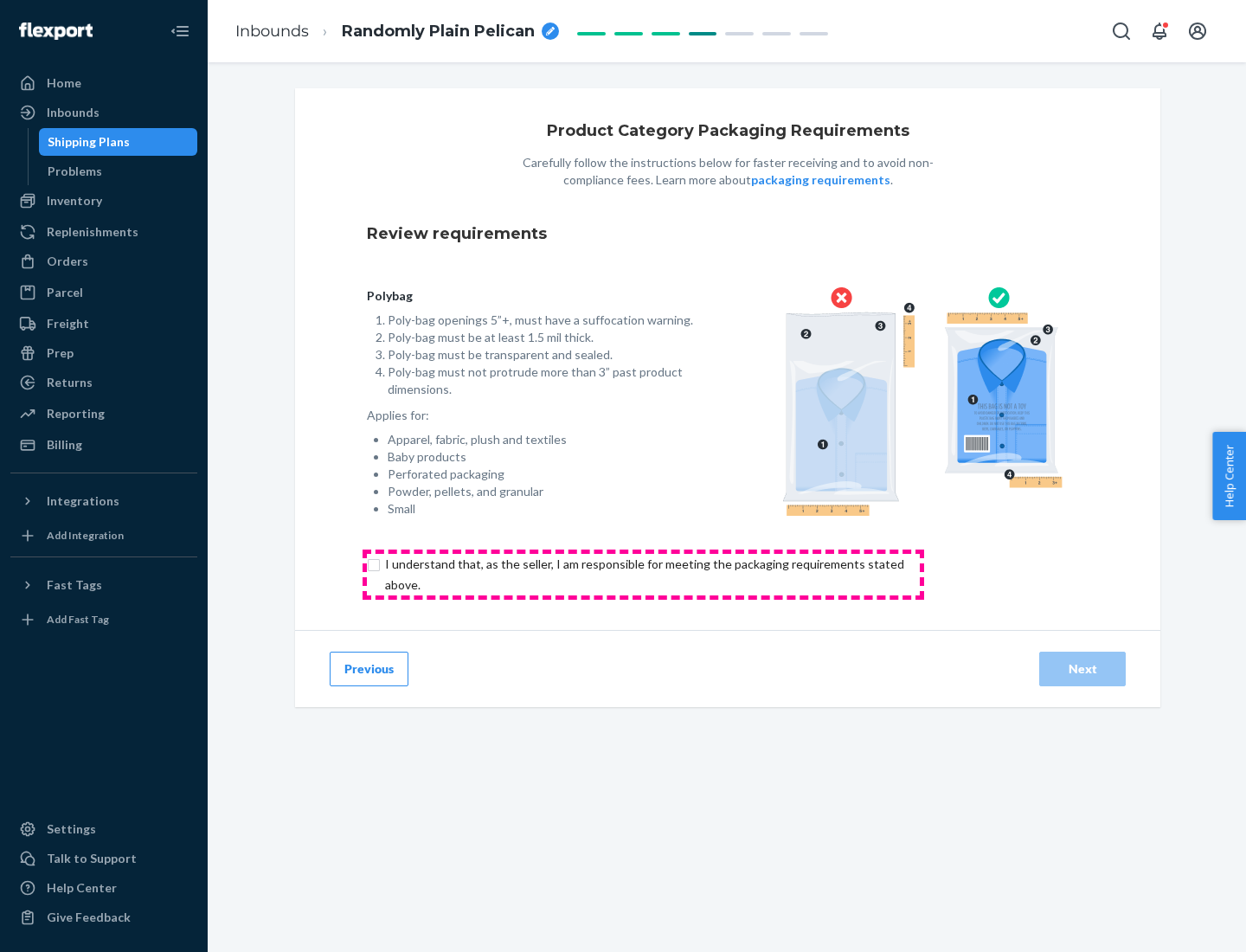
click at [643, 574] on input "checkbox" at bounding box center [655, 574] width 575 height 41
checkbox input "true"
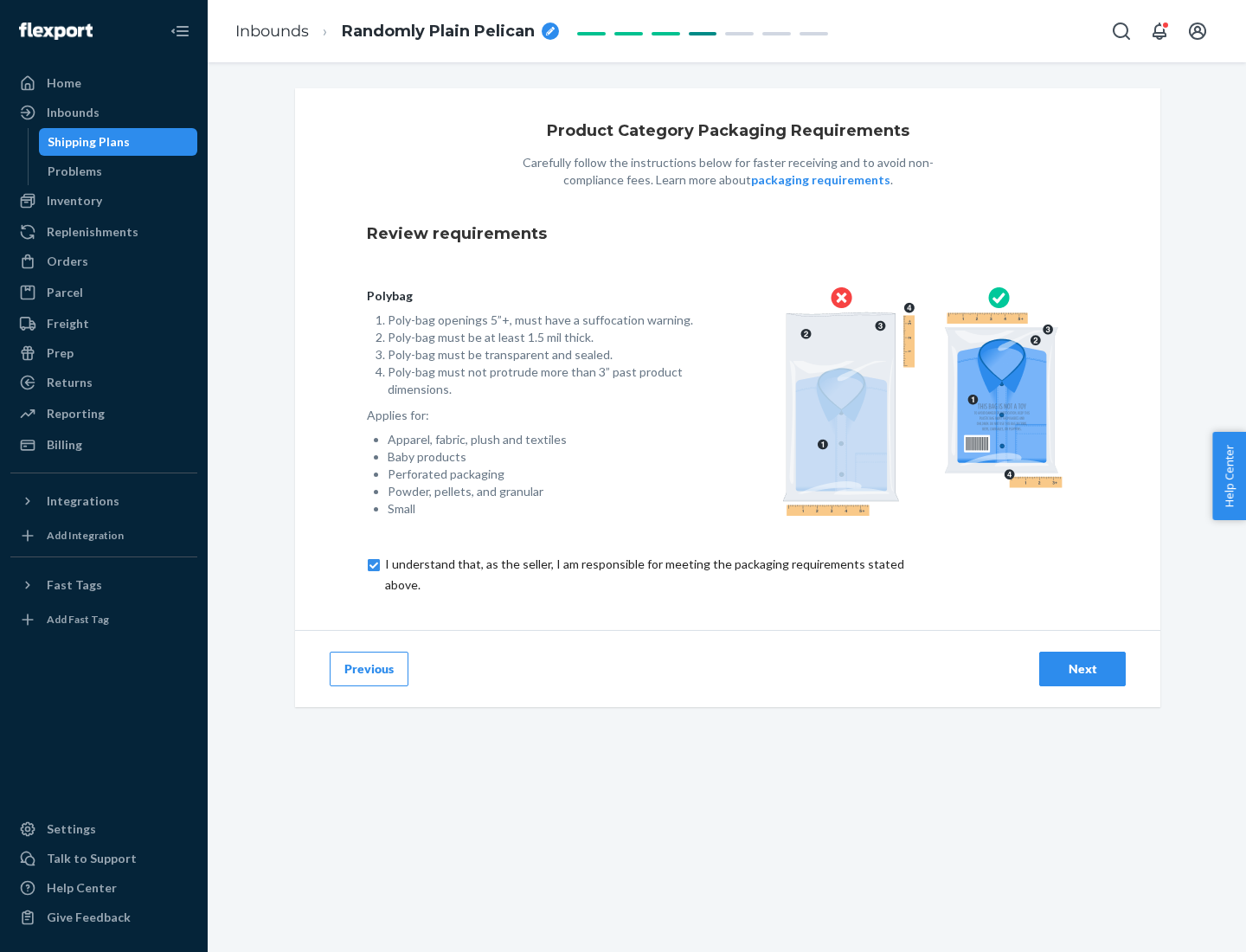
click at [1082, 668] on div "Next" at bounding box center [1082, 669] width 58 height 17
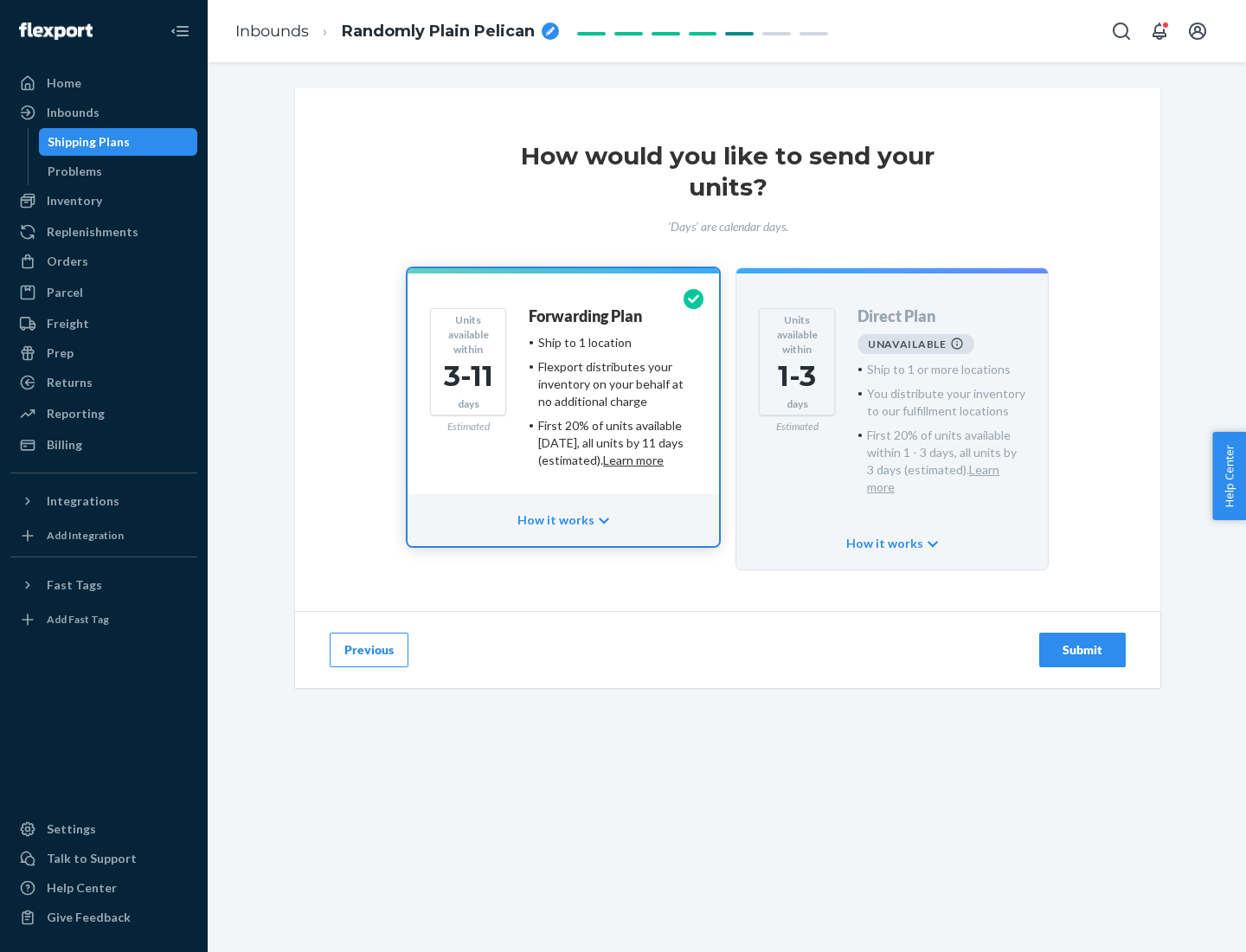
click at [586, 316] on h4 "Forwarding Plan" at bounding box center [586, 316] width 113 height 17
click at [1082, 641] on div "Submit" at bounding box center [1082, 650] width 58 height 17
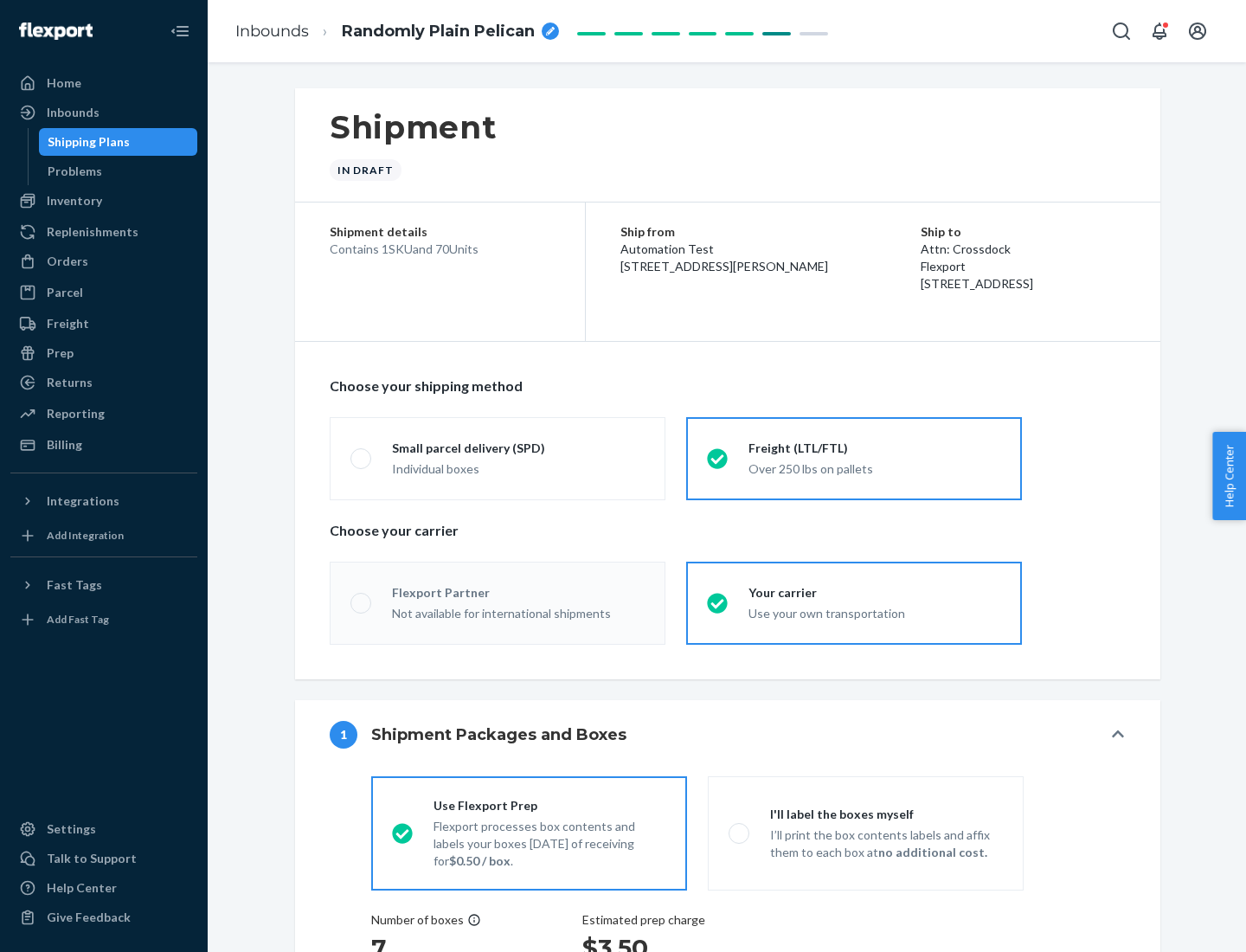
radio input "true"
radio input "false"
radio input "true"
radio input "false"
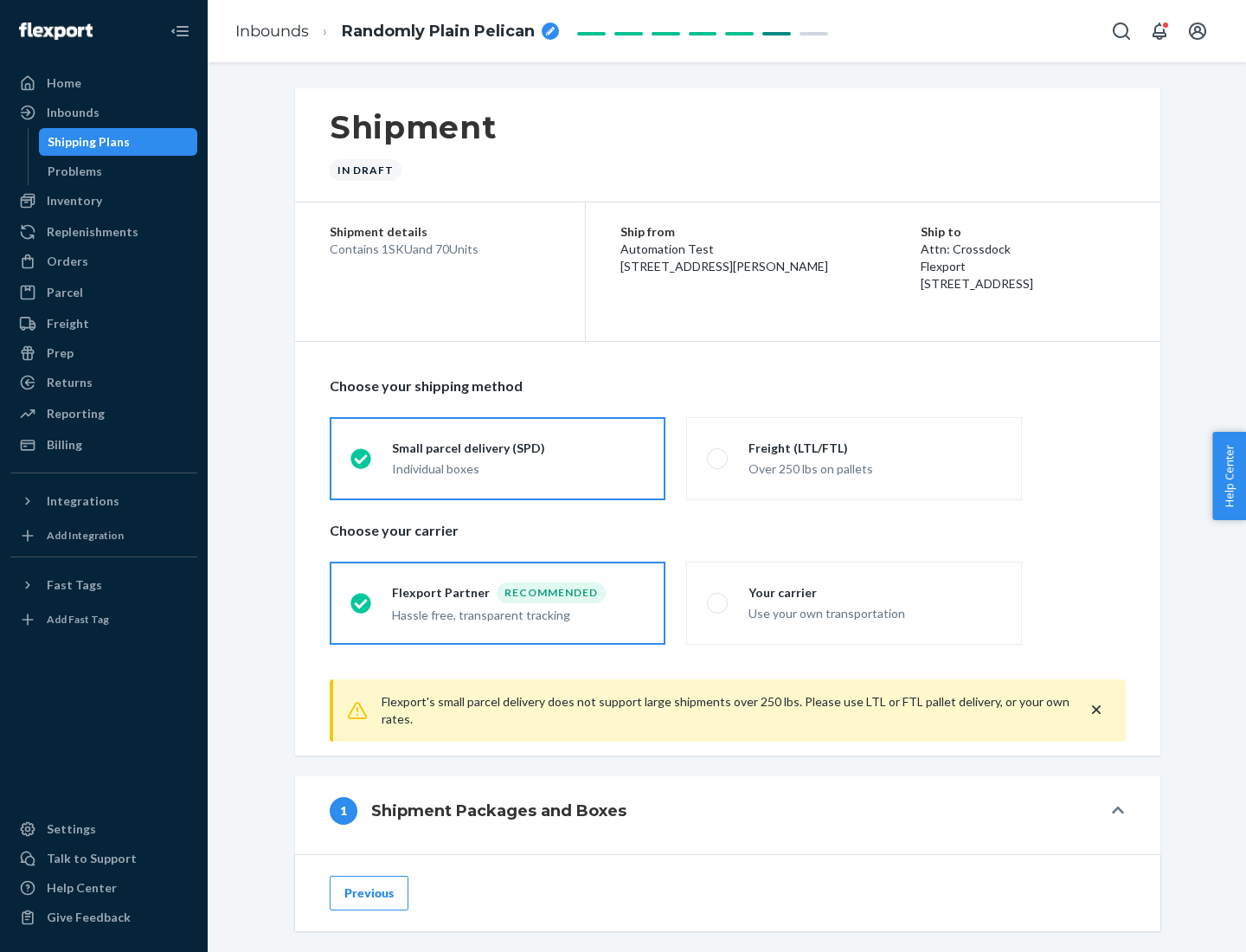
click at [854, 458] on div "Over 250 lbs on pallets" at bounding box center [874, 467] width 253 height 21
click at [718, 458] on input "Freight (LTL/FTL) Over 250 lbs on pallets" at bounding box center [713, 458] width 11 height 11
radio input "true"
radio input "false"
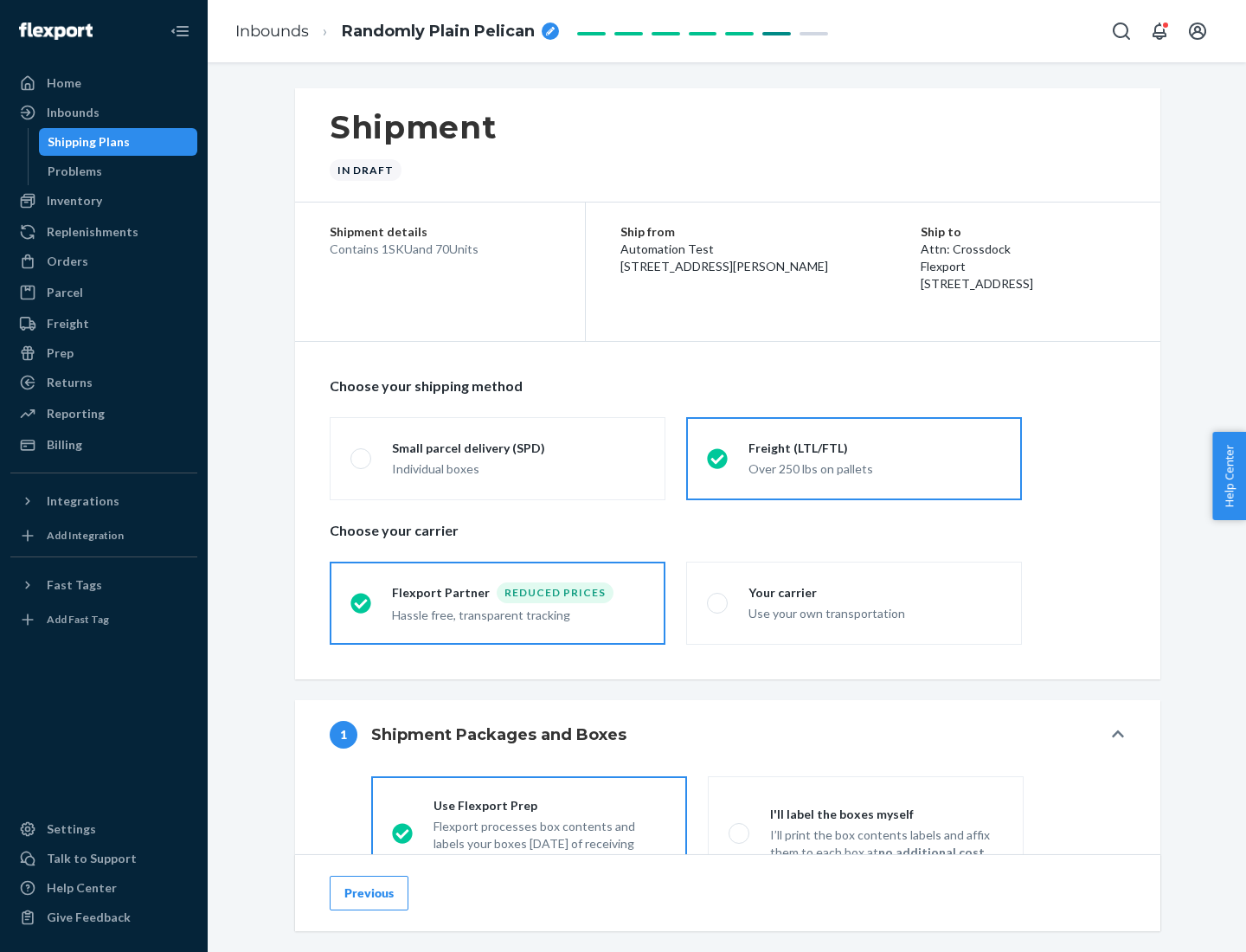
scroll to position [96, 0]
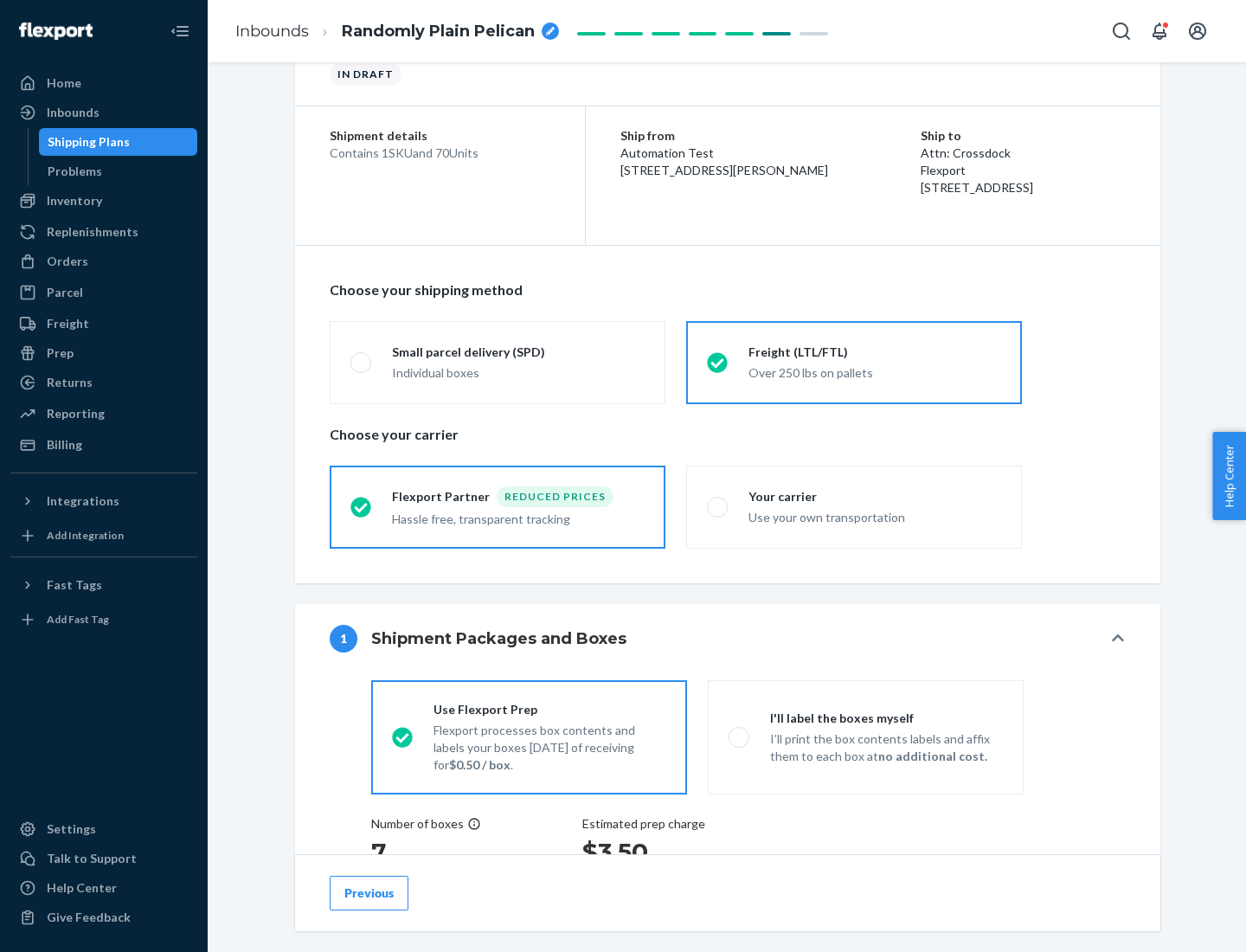
click at [498, 507] on div "Hassle free, transparent tracking" at bounding box center [518, 517] width 253 height 21
click at [362, 506] on input "Flexport Partner Reduced prices Hassle free, transparent tracking" at bounding box center [356, 506] width 11 height 11
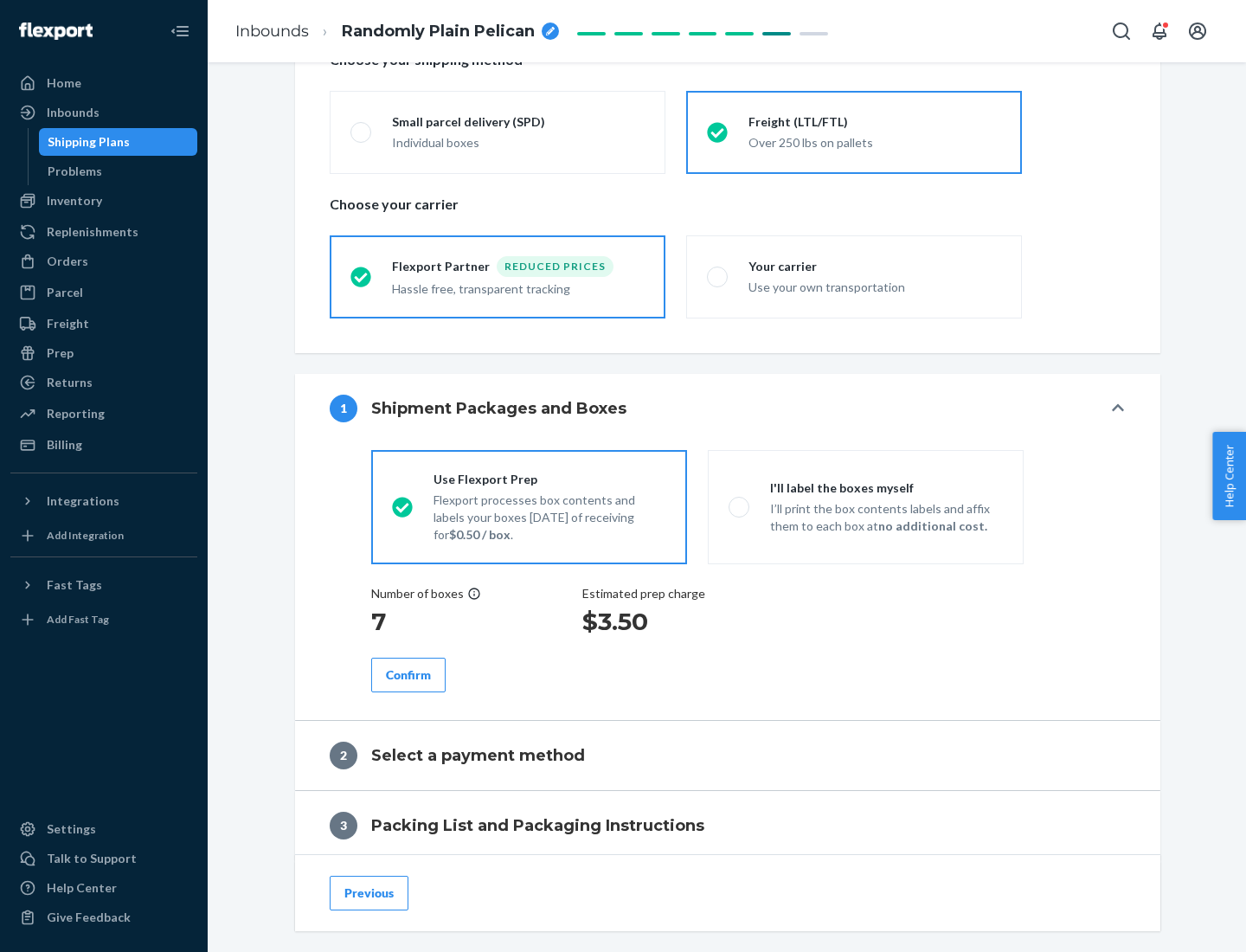
click at [865, 506] on p "I’ll print the box contents labels and affix them to each box at no additional …" at bounding box center [886, 517] width 233 height 35
click at [740, 506] on input "I'll label the boxes myself I’ll print the box contents labels and affix them t…" at bounding box center [734, 506] width 11 height 11
radio input "true"
radio input "false"
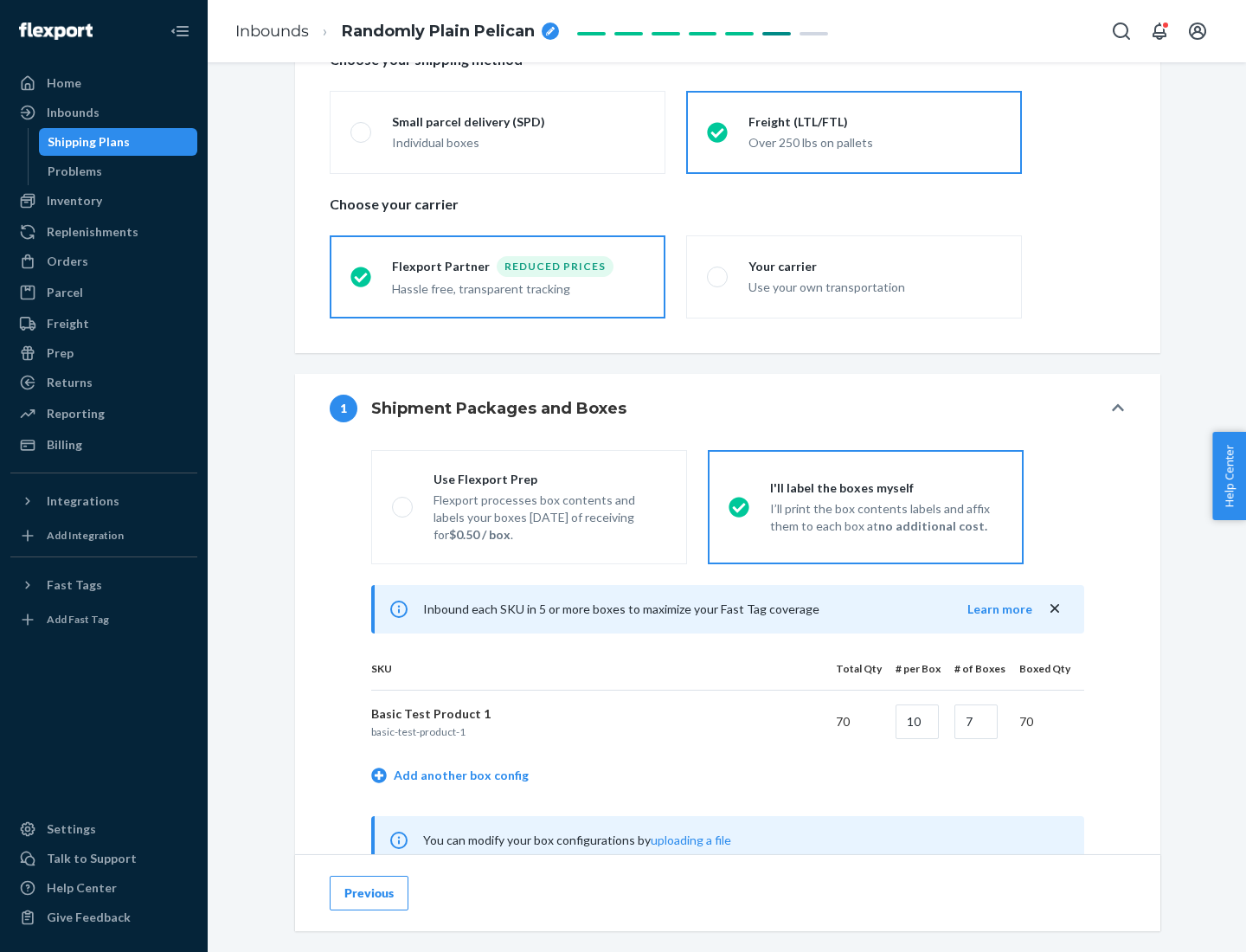
scroll to position [541, 0]
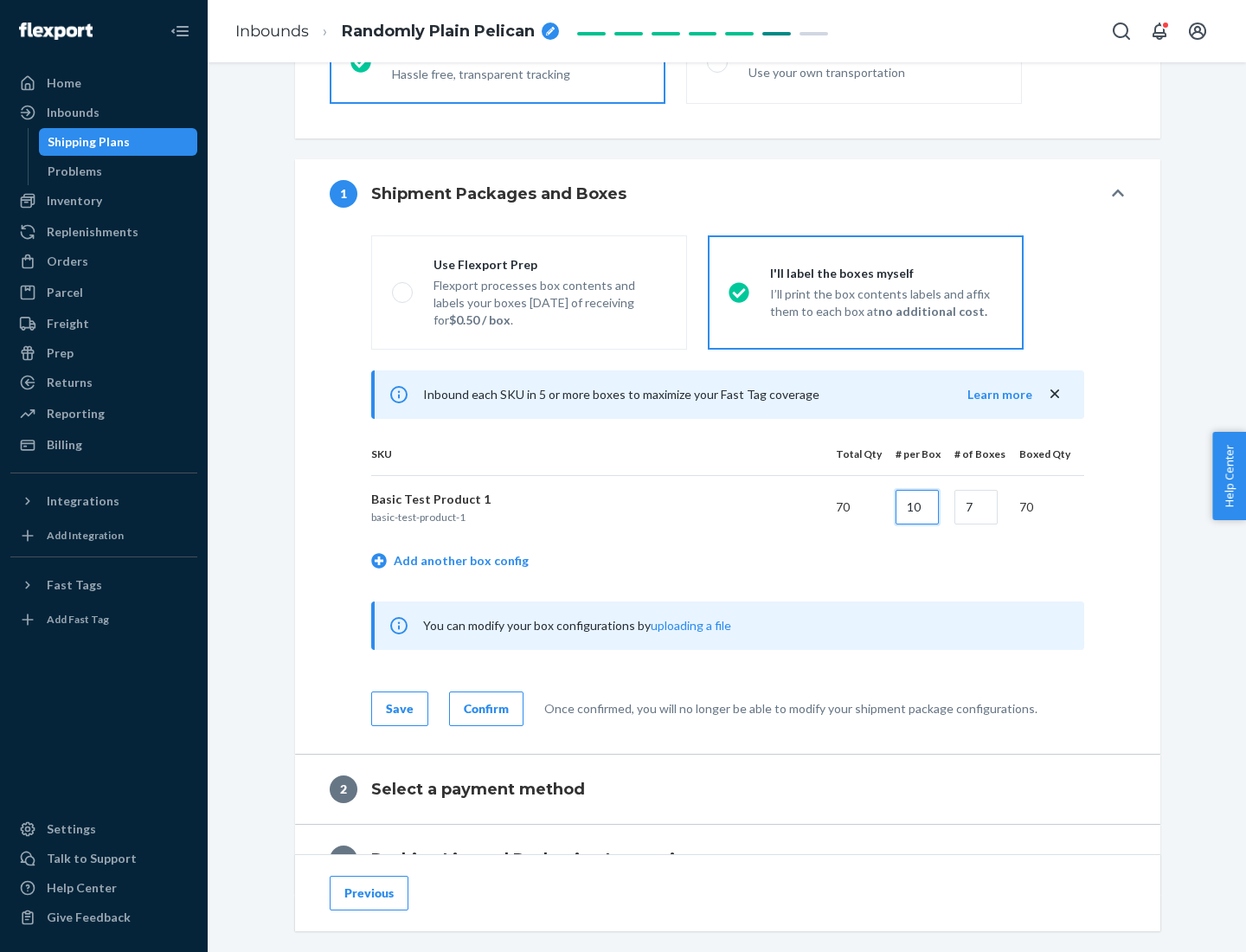
type input "10"
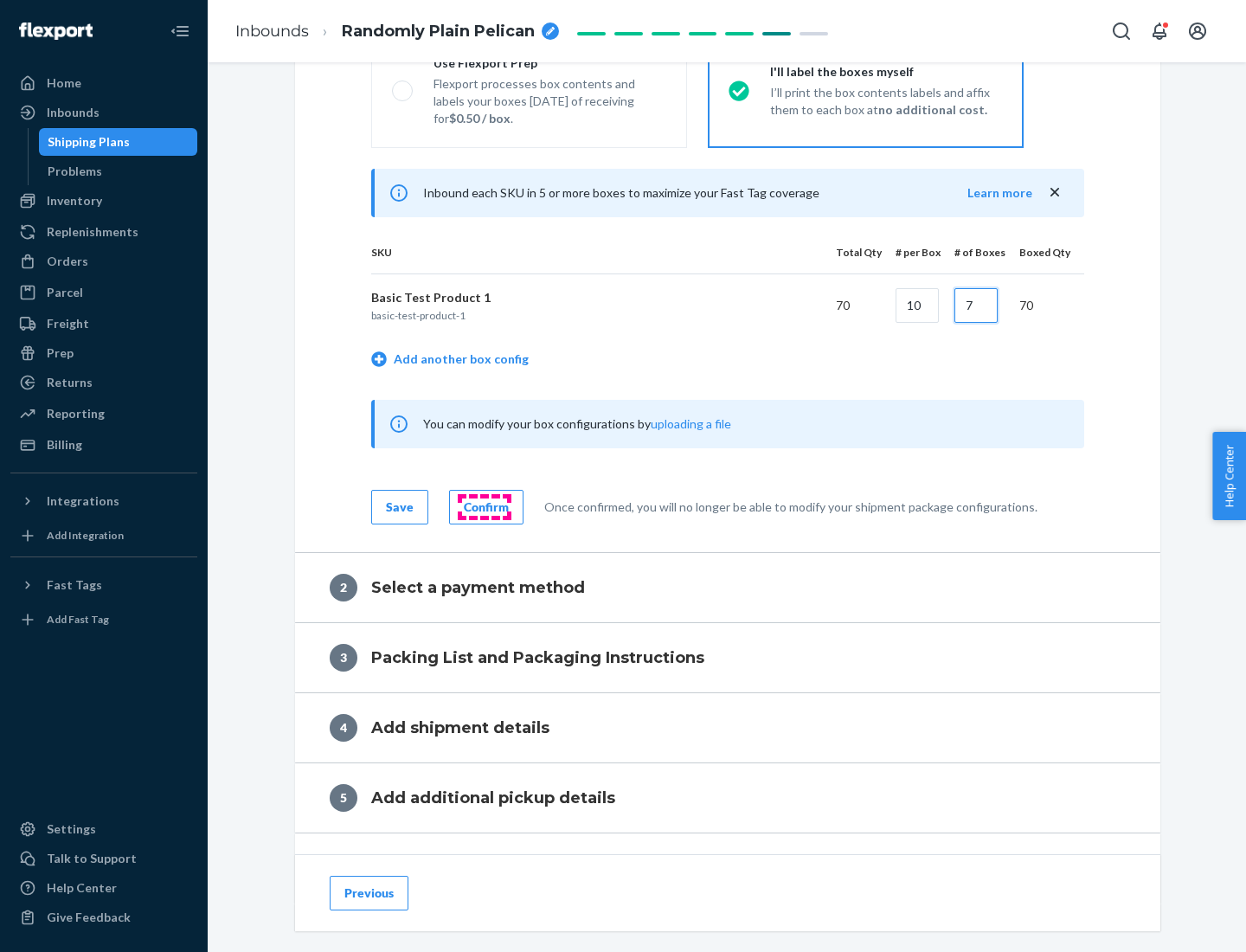
type input "7"
click at [483, 506] on div "Confirm" at bounding box center [486, 507] width 45 height 17
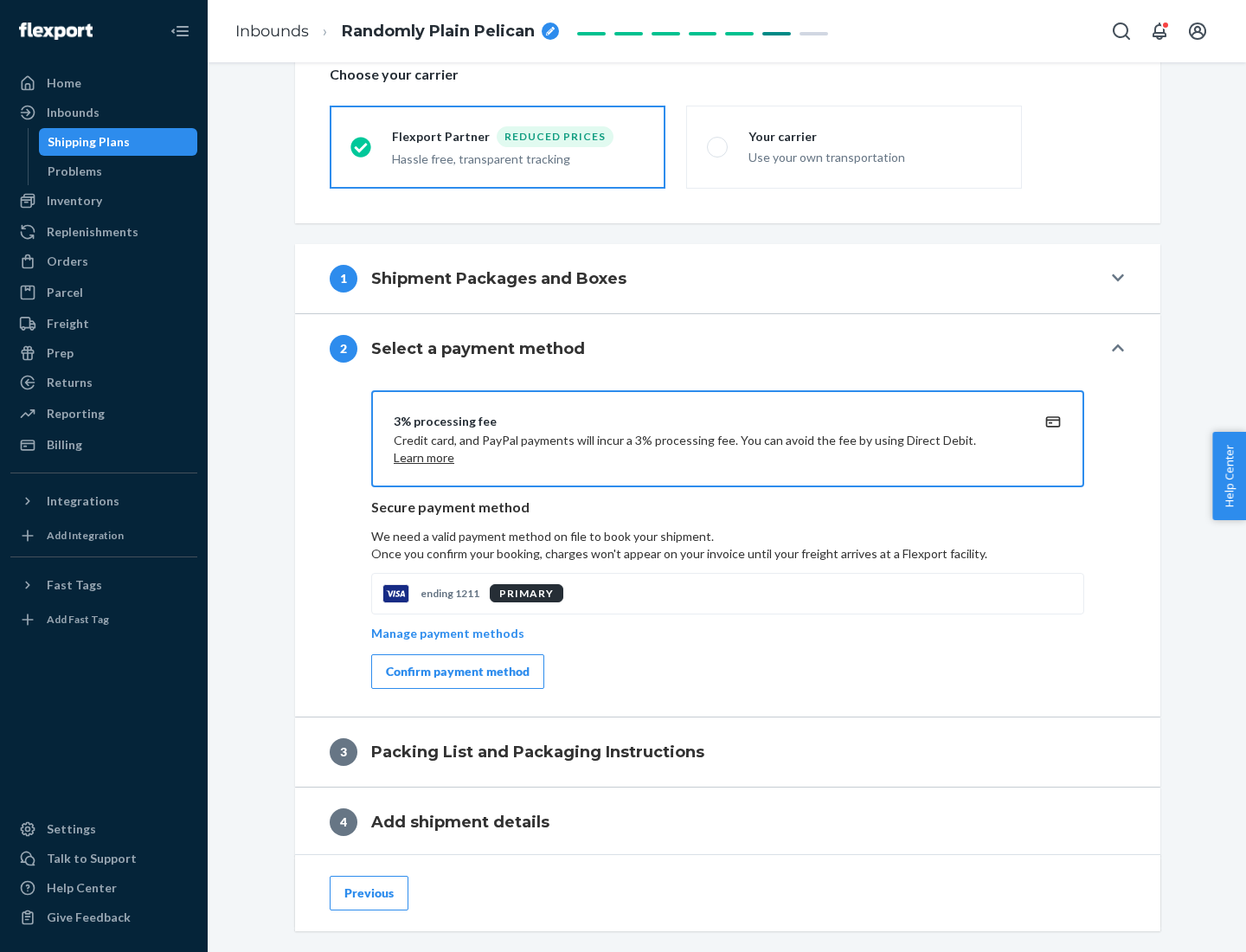
scroll to position [620, 0]
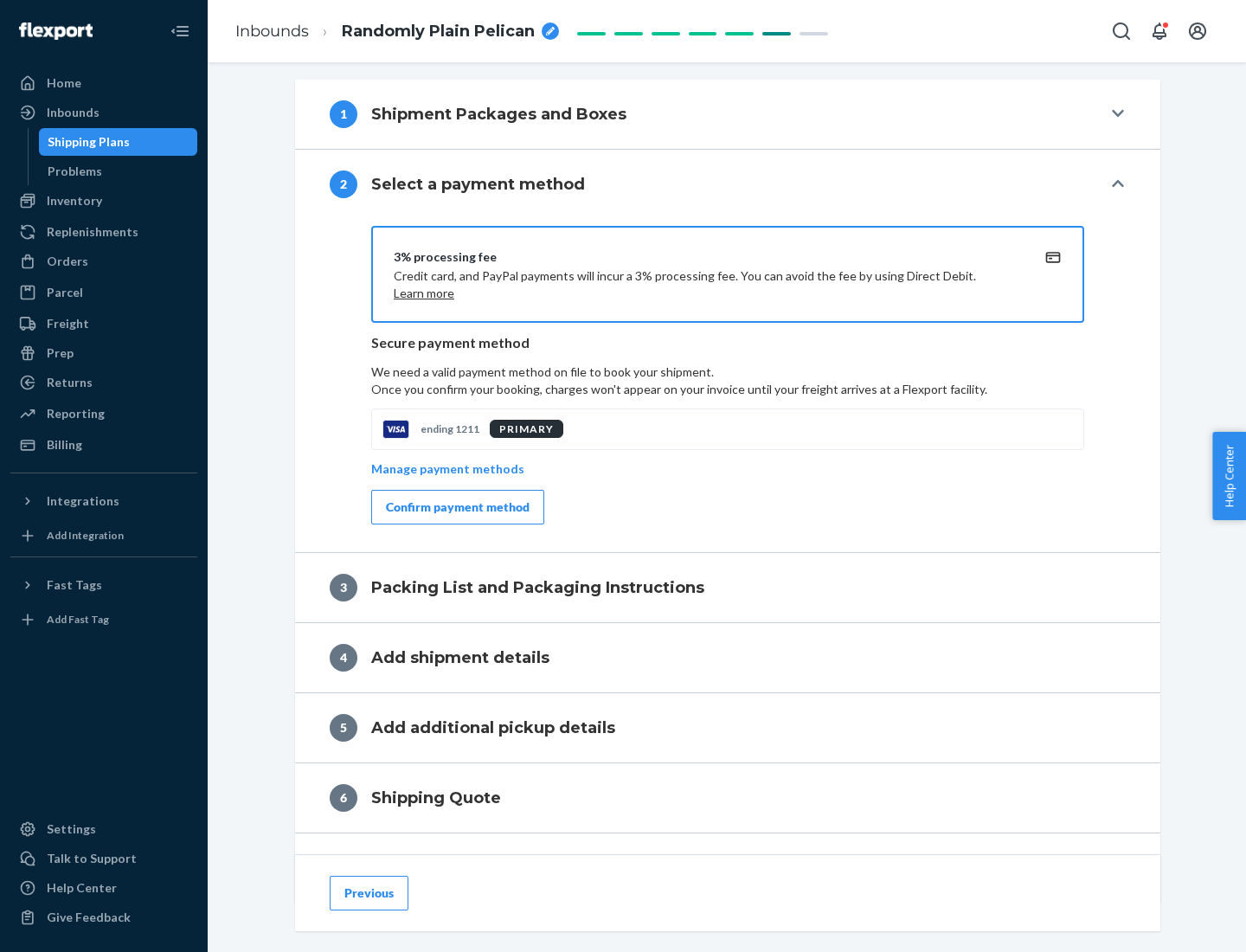
click at [456, 507] on div "Confirm payment method" at bounding box center [457, 507] width 143 height 17
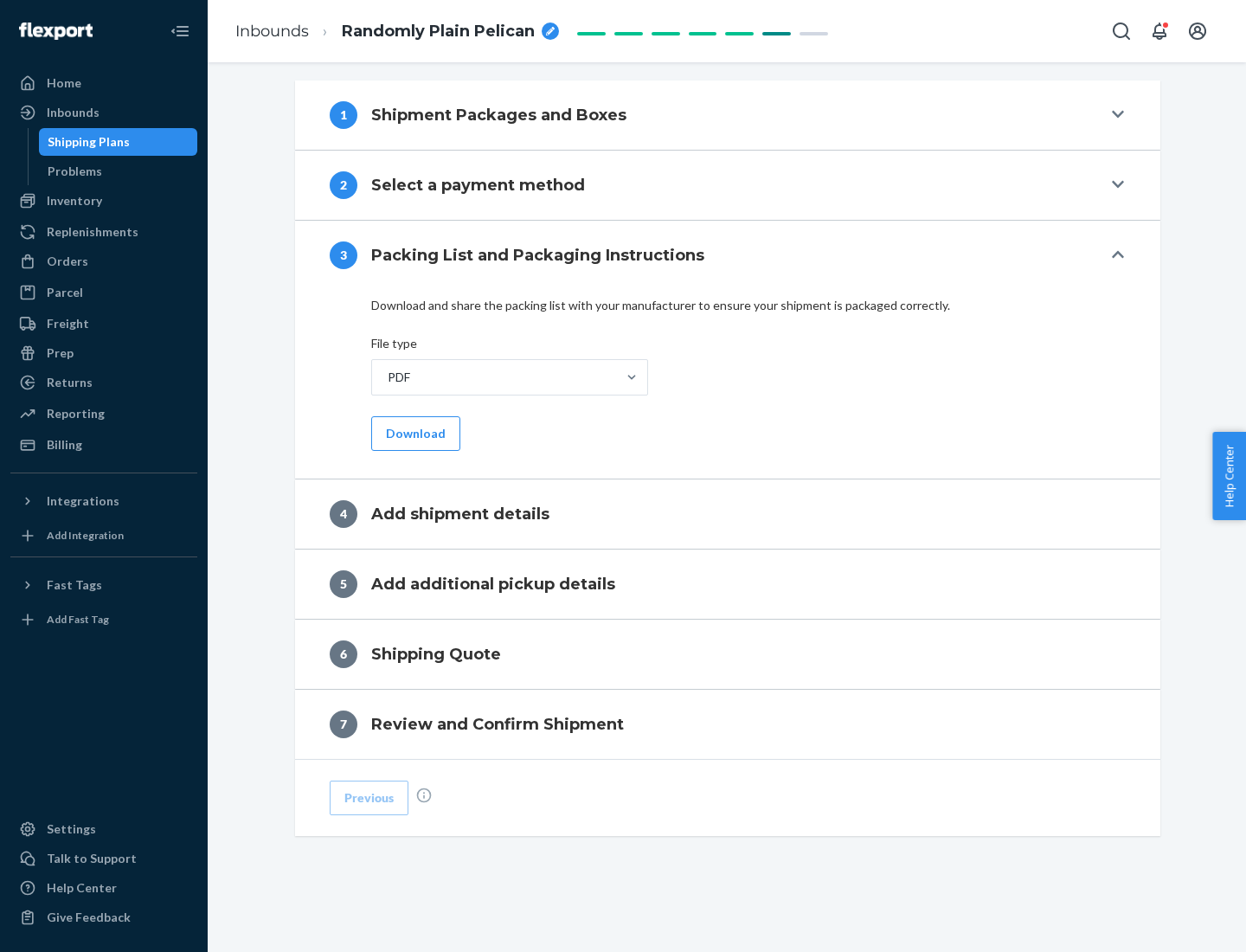
scroll to position [546, 0]
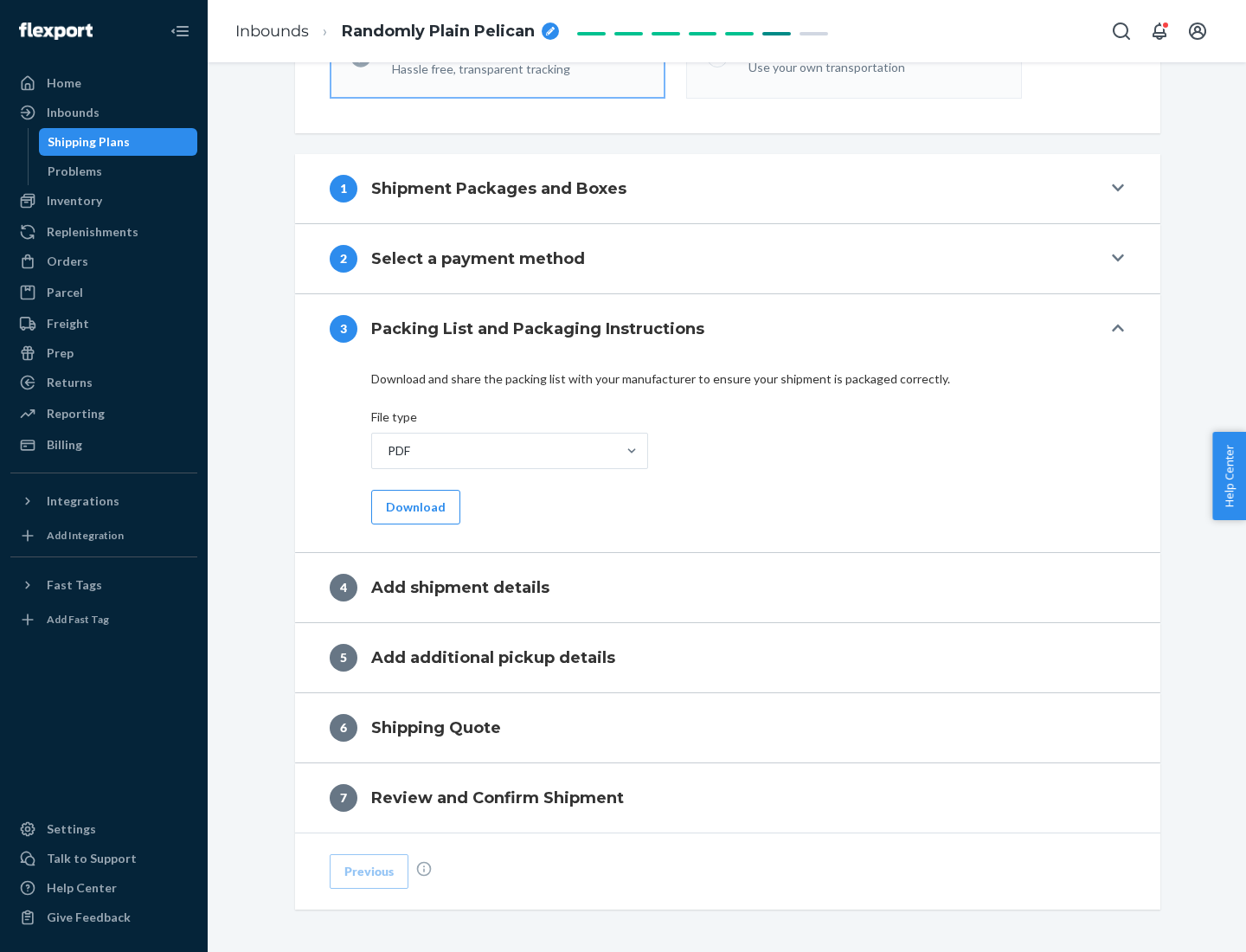
click at [414, 506] on button "Download" at bounding box center [416, 507] width 90 height 35
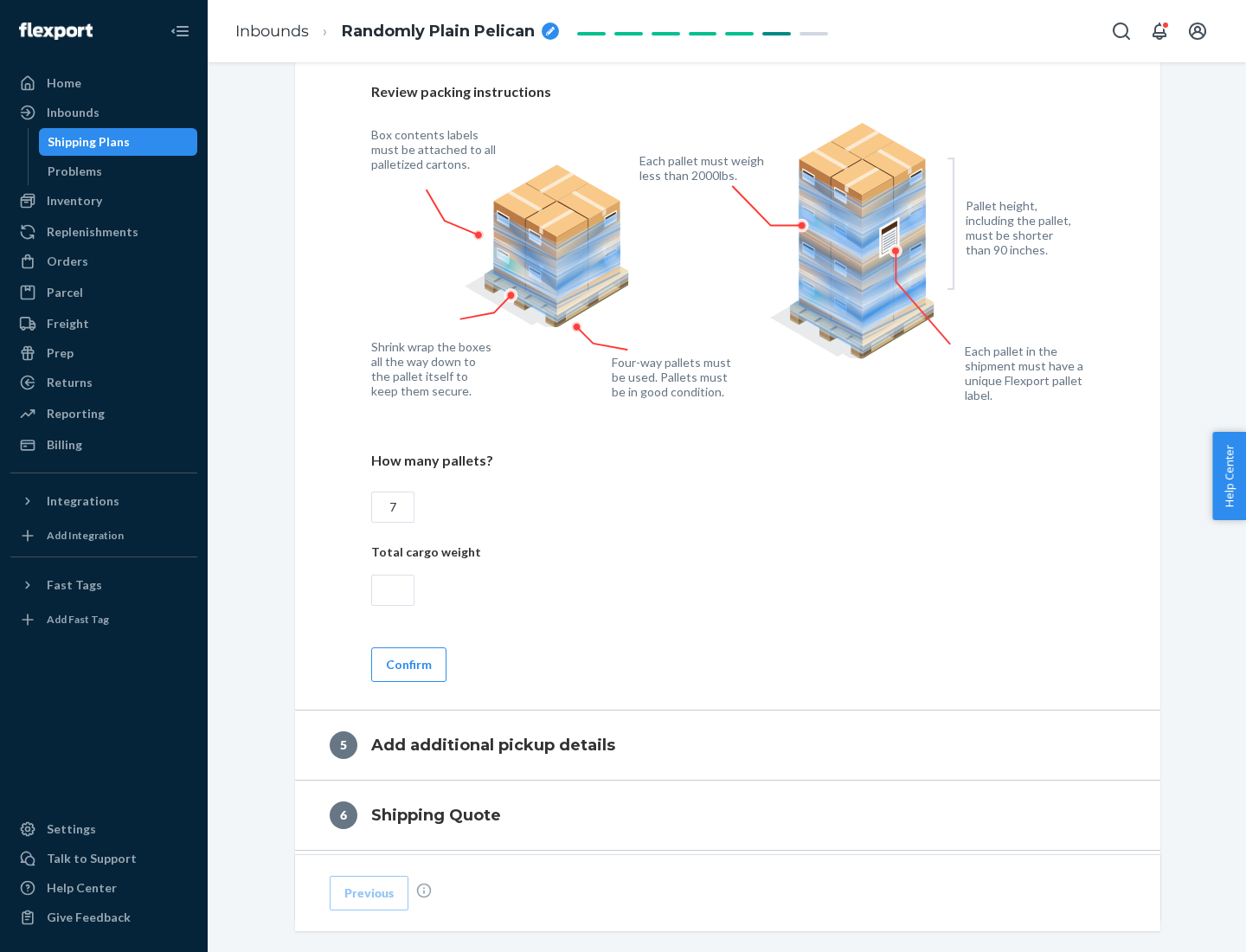
scroll to position [1123, 0]
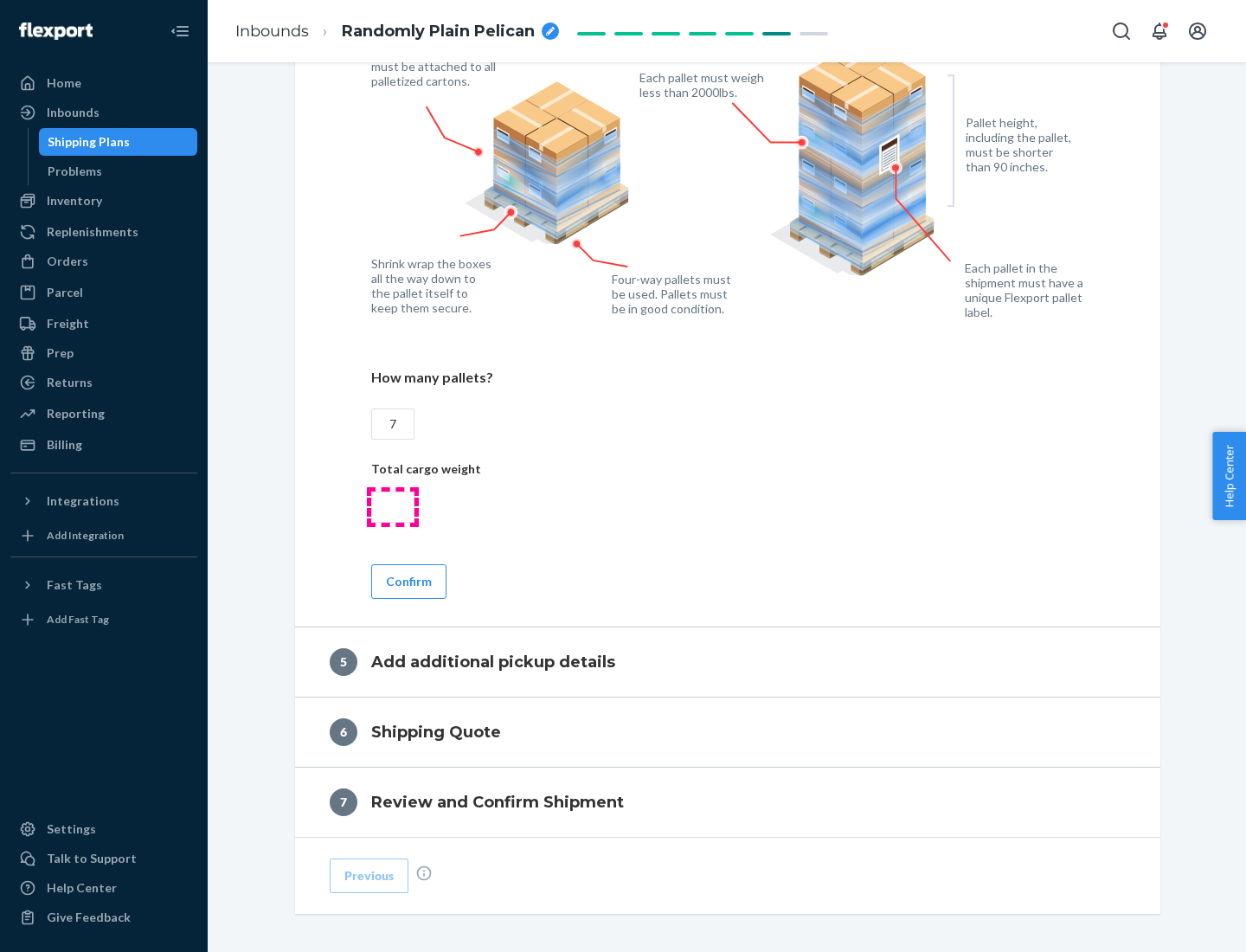
type input "7"
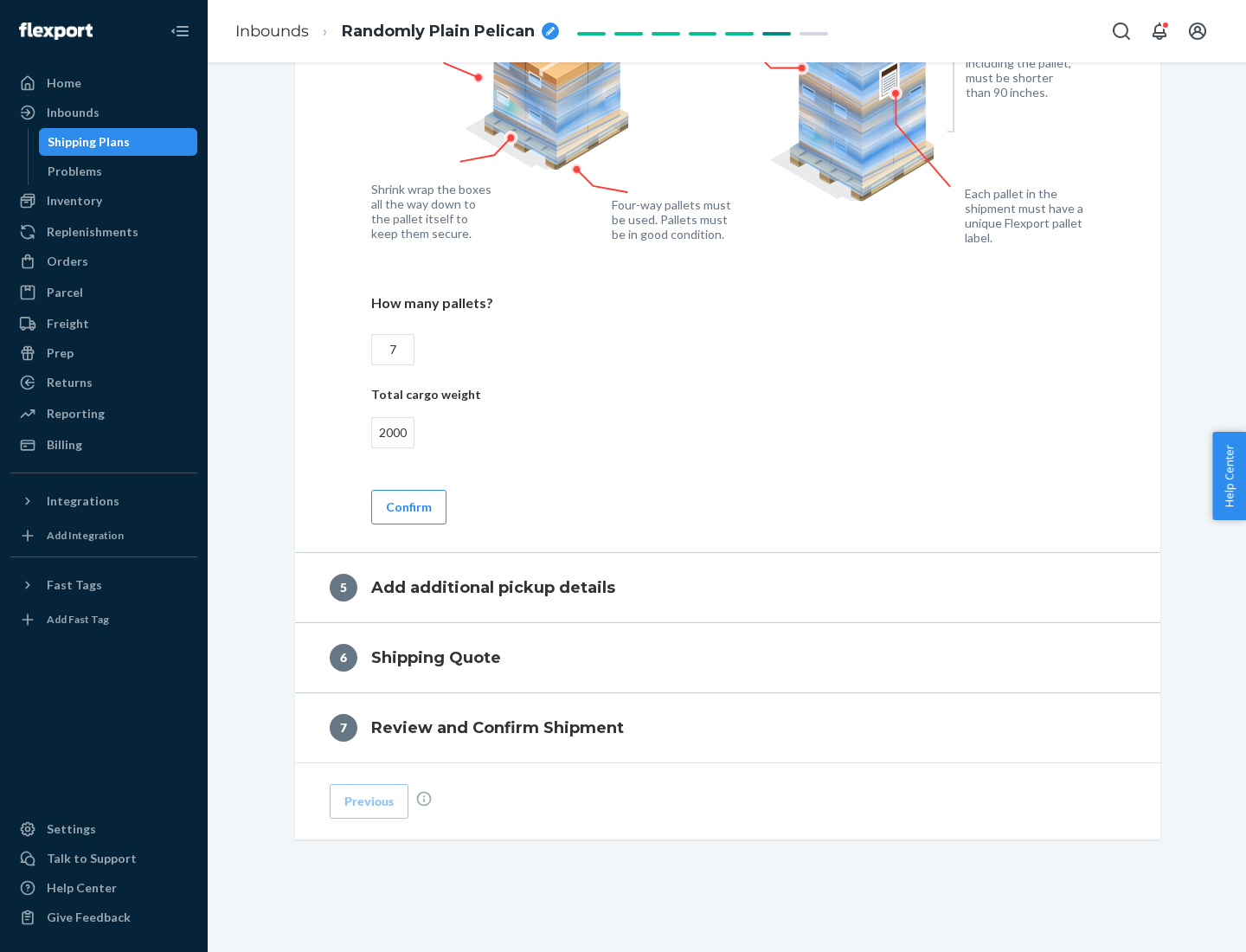
type input "2000"
click at [407, 506] on button "Confirm" at bounding box center [408, 507] width 75 height 35
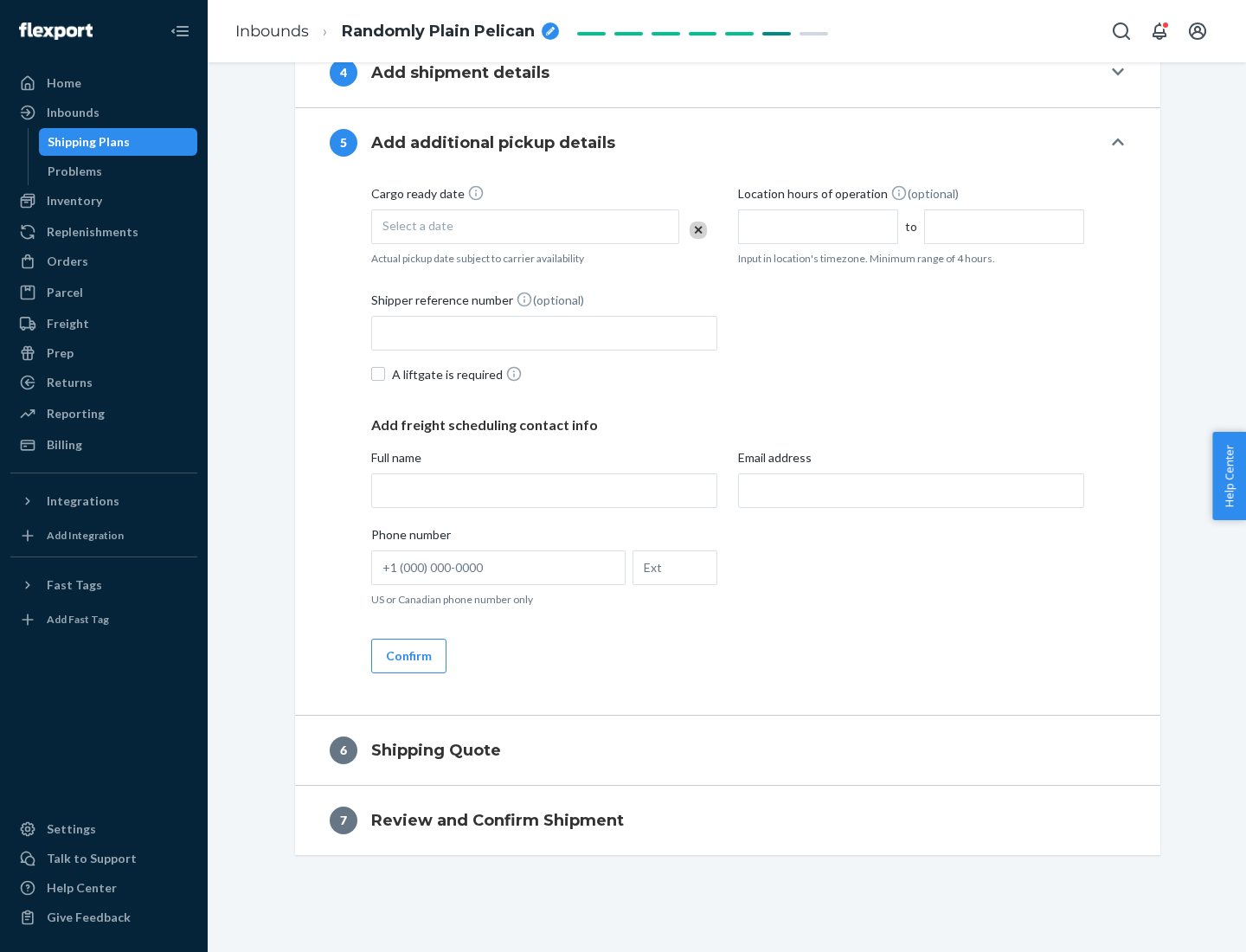
scroll to position [592, 0]
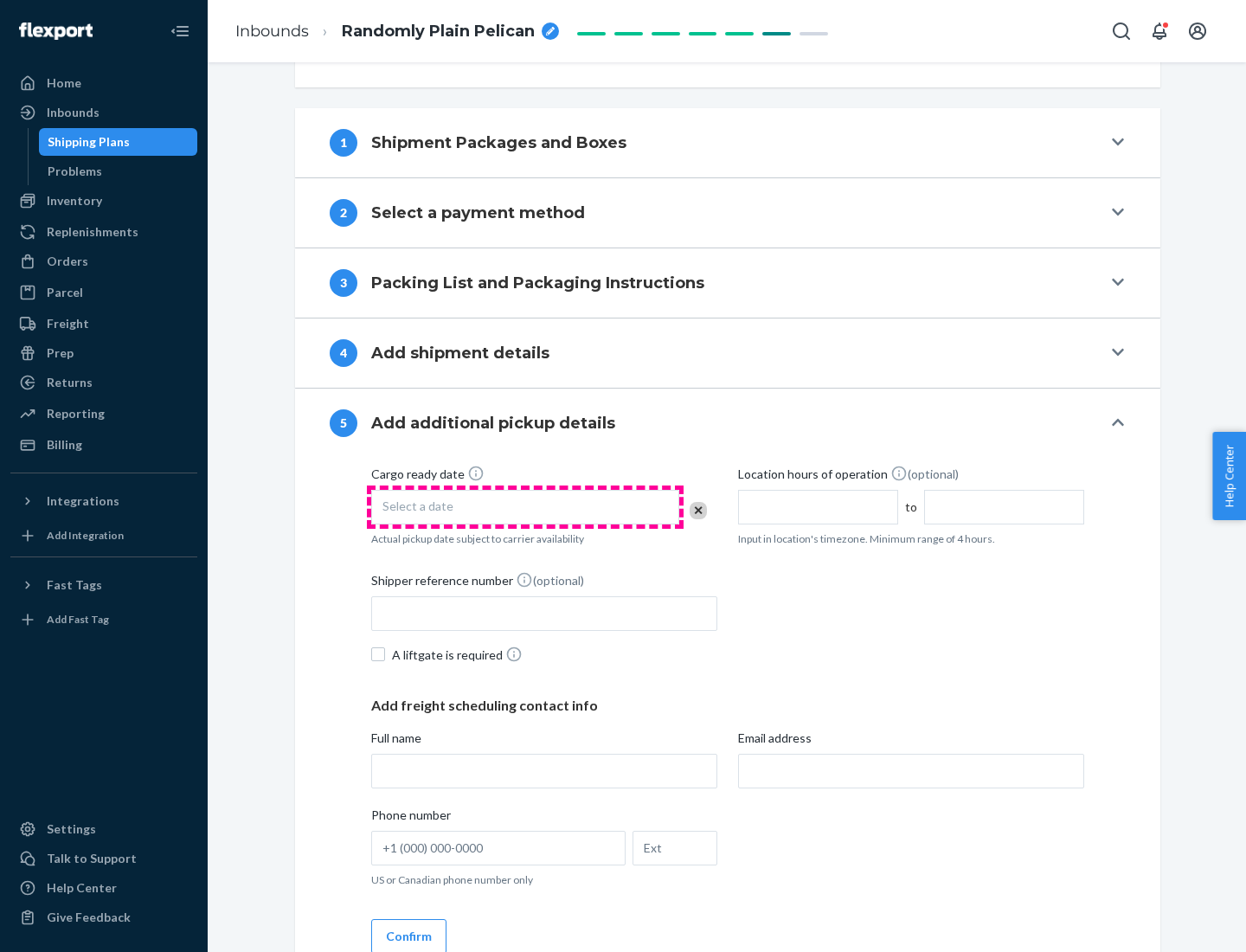
click at [525, 506] on div "Select a date" at bounding box center [524, 507] width 308 height 35
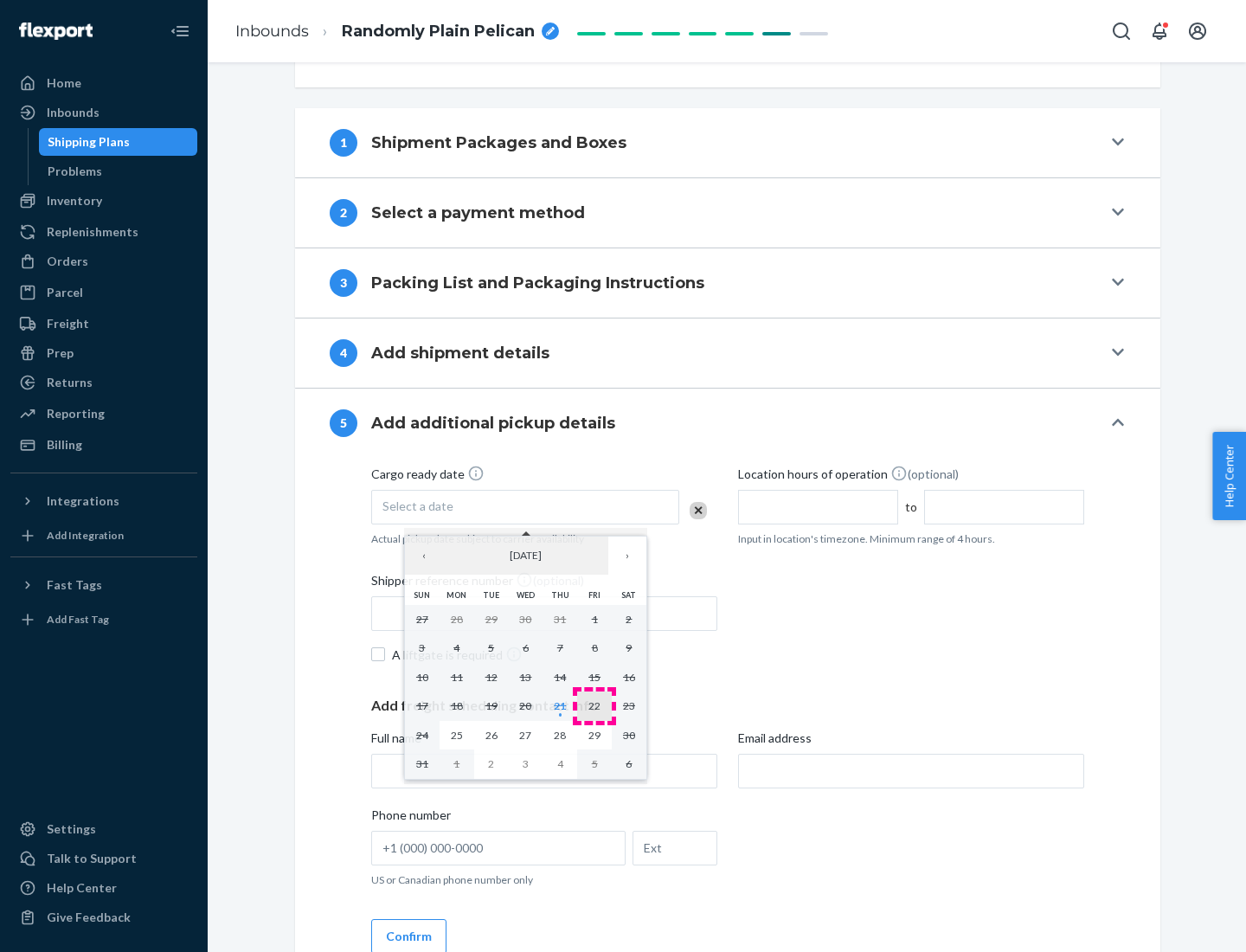
click at [595, 705] on abbr "22" at bounding box center [594, 705] width 12 height 13
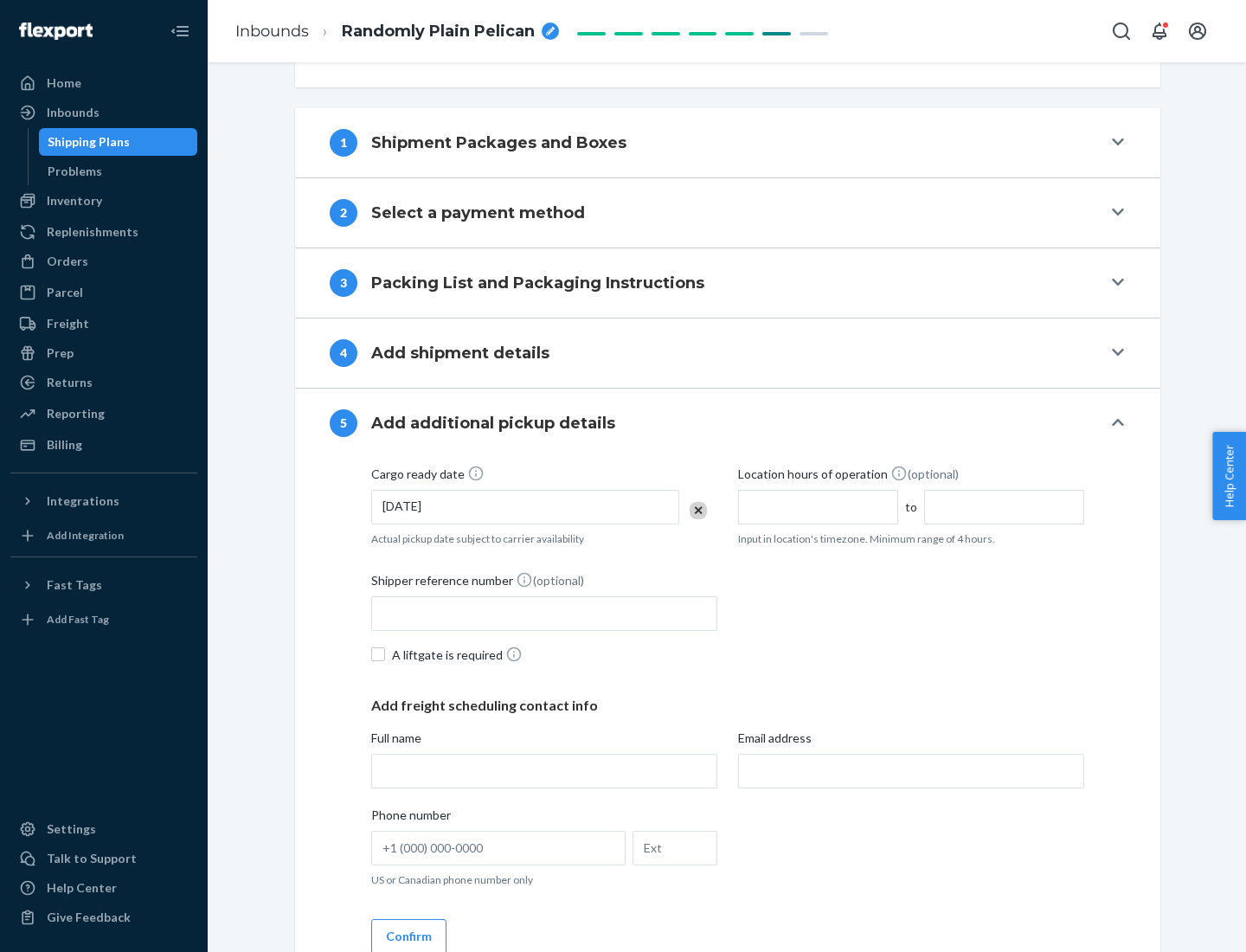
scroll to position [856, 0]
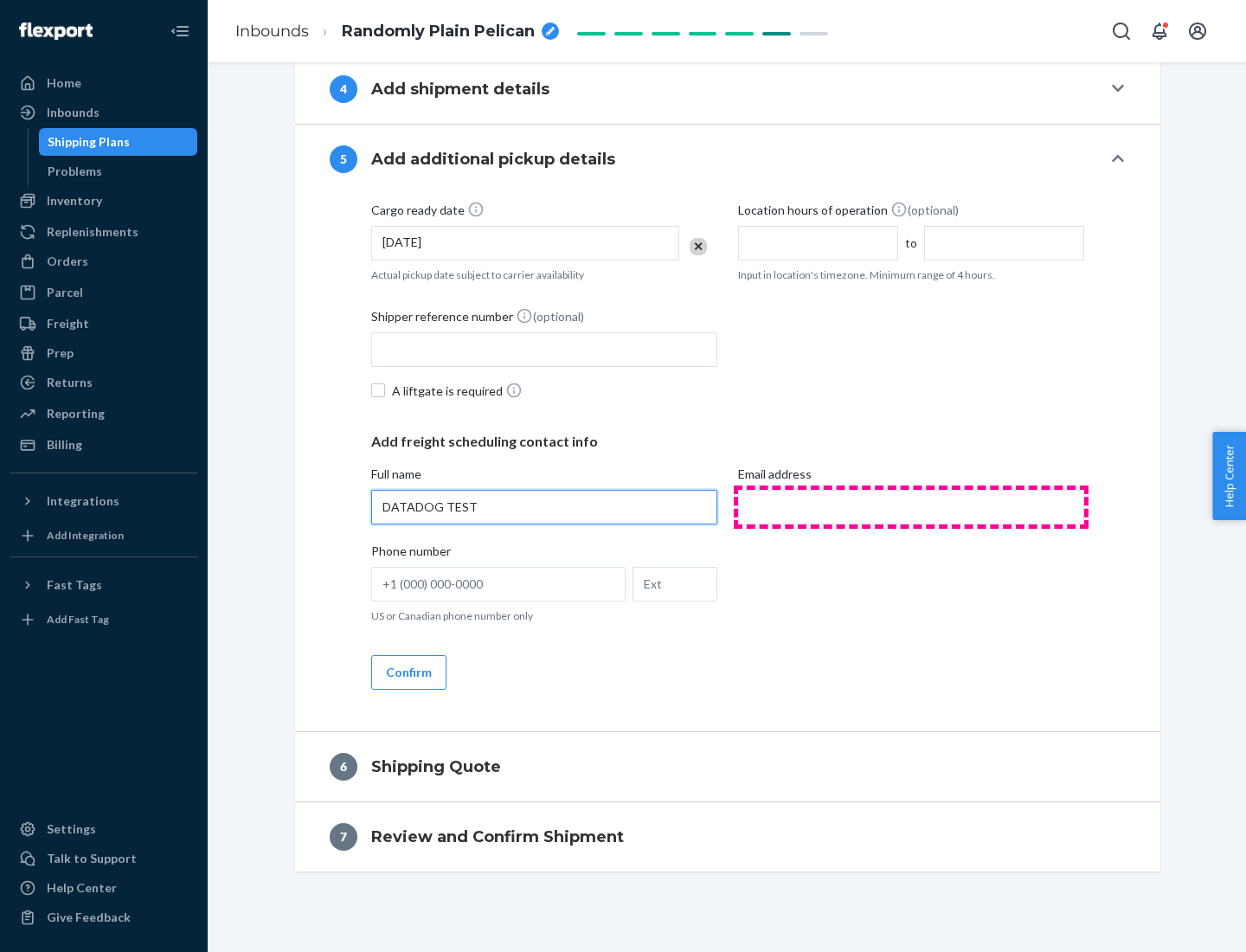
type input "DATADOG TEST"
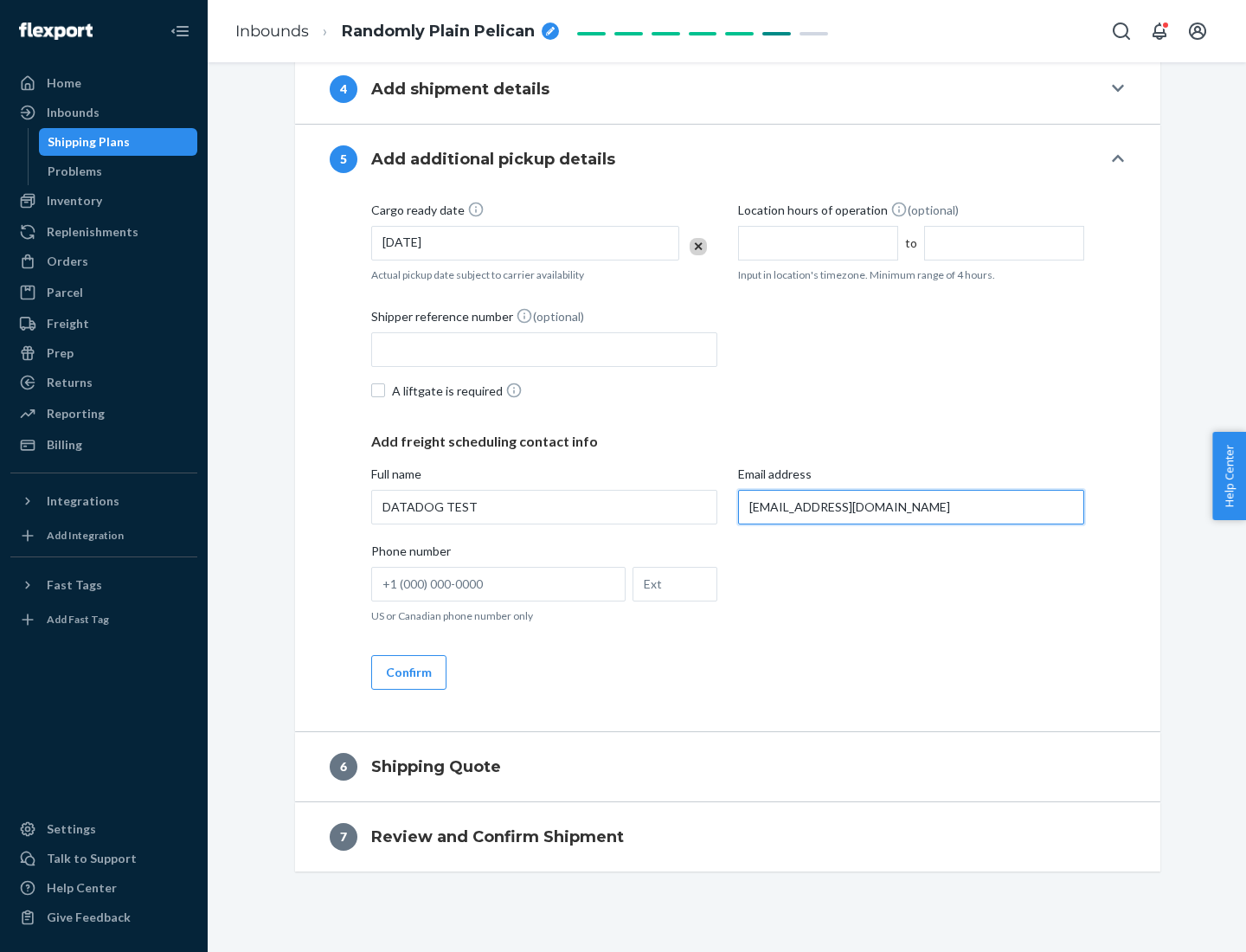
scroll to position [873, 0]
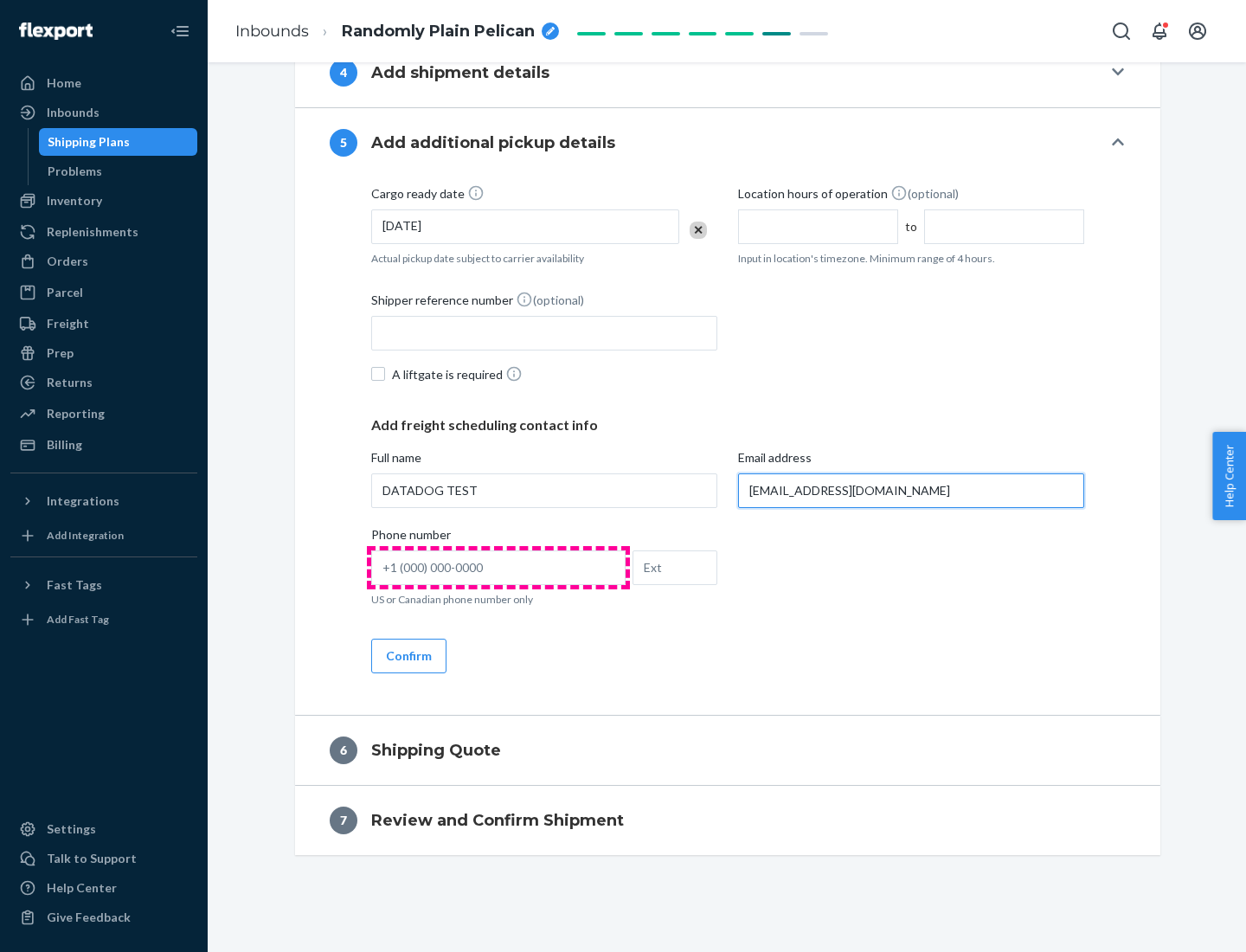
type input "[EMAIL_ADDRESS][DOMAIN_NAME]"
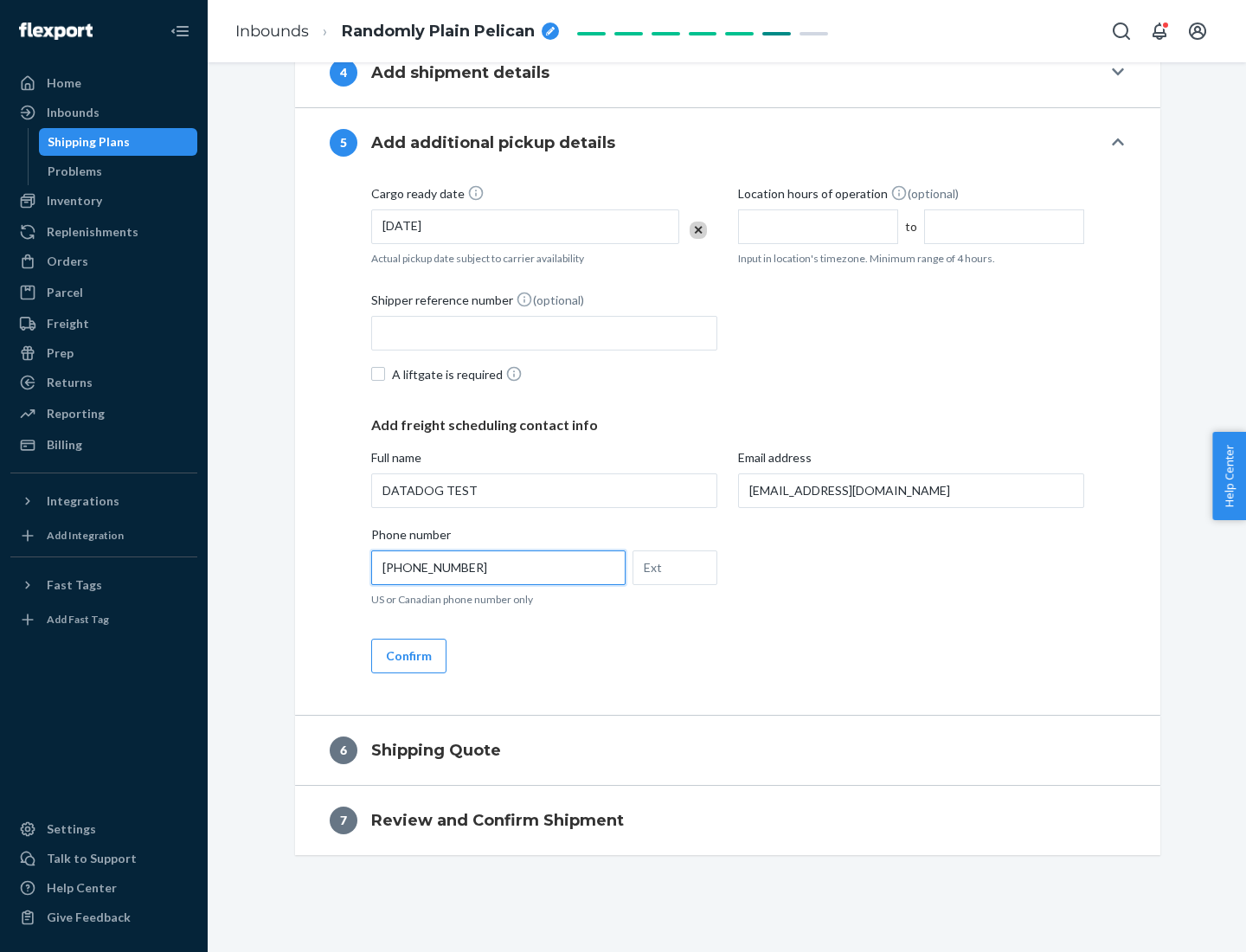
type input "[PHONE_NUMBER]"
click at [407, 655] on button "Confirm" at bounding box center [408, 656] width 75 height 35
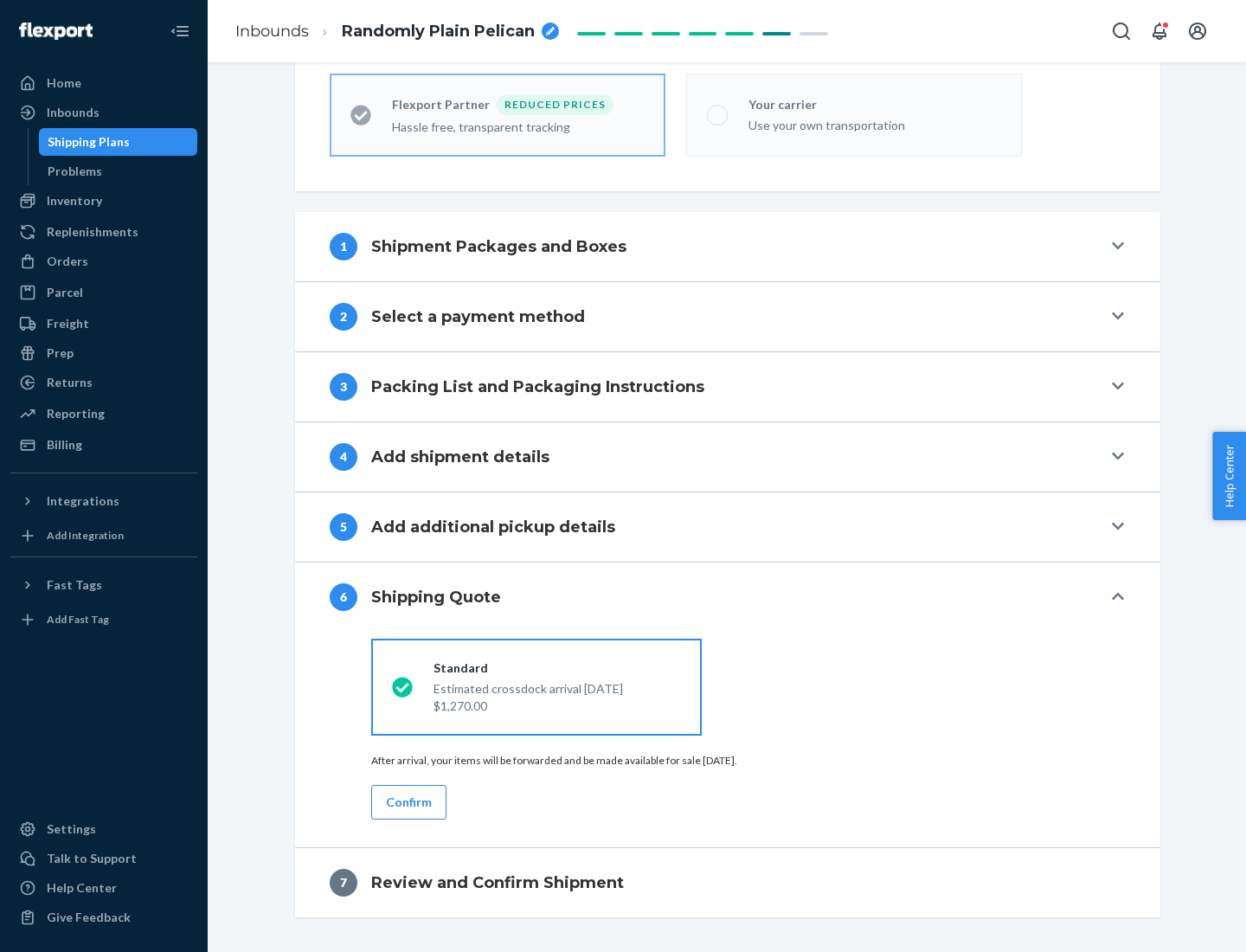
scroll to position [550, 0]
